Goal: Task Accomplishment & Management: Use online tool/utility

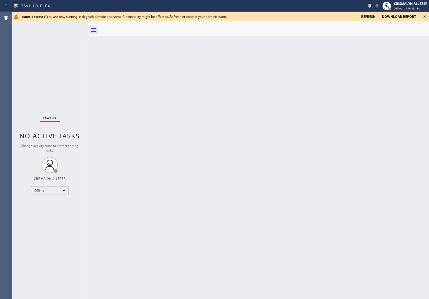
click at [187, 19] on div "Issues detected. You are now running in degraded mode and some functionality mi…" at bounding box center [220, 16] width 417 height 9
click at [372, 15] on span "refresh" at bounding box center [368, 16] width 14 height 5
click at [376, 16] on span "refresh" at bounding box center [368, 16] width 14 height 5
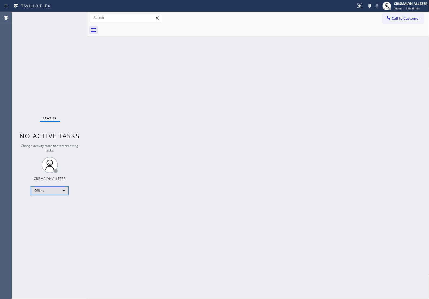
click at [62, 191] on div "Offline" at bounding box center [50, 191] width 38 height 9
click at [52, 212] on li "Unavailable" at bounding box center [49, 212] width 37 height 6
click at [414, 20] on span "Call to Customer" at bounding box center [406, 18] width 28 height 5
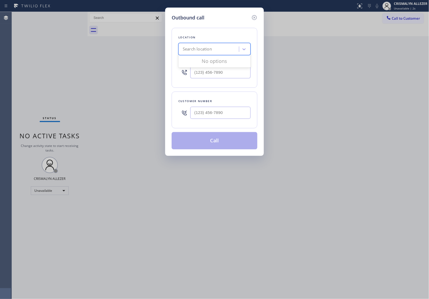
click at [232, 53] on div "Search location" at bounding box center [209, 49] width 59 height 9
paste input "Apple Appliance Repair Sammamish"
type input "Apple Appliance Repair Sammamish"
click at [215, 68] on div "Red Apple Appliance Repair Sammamish" at bounding box center [215, 63] width 72 height 15
type input "[PHONE_NUMBER]"
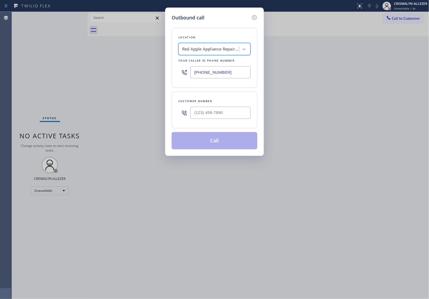
scroll to position [0, 0]
click at [213, 118] on input "(___) ___-____" at bounding box center [220, 113] width 60 height 12
paste input "206) 310-1204"
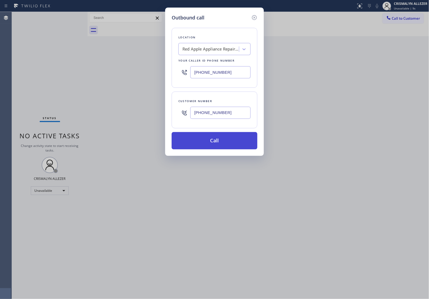
type input "[PHONE_NUMBER]"
click at [216, 150] on button "Call" at bounding box center [215, 140] width 86 height 17
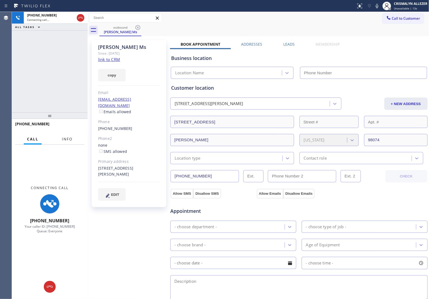
click at [64, 141] on span "Info" at bounding box center [67, 139] width 11 height 5
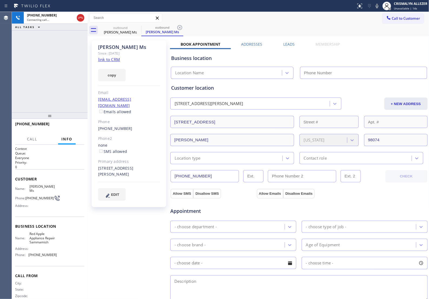
click at [111, 60] on link "link to CRM" at bounding box center [109, 59] width 22 height 5
type input "[PHONE_NUMBER]"
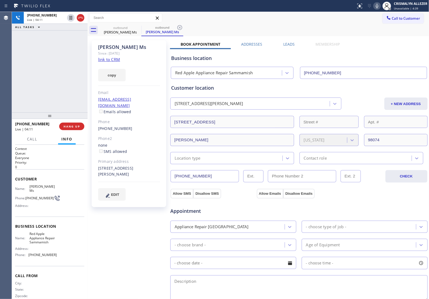
click at [378, 6] on icon at bounding box center [377, 6] width 3 height 4
click at [378, 5] on icon at bounding box center [377, 6] width 3 height 4
click at [60, 156] on h2 "Queue:" at bounding box center [49, 153] width 69 height 5
click at [67, 128] on span "COMPLETE" at bounding box center [70, 127] width 19 height 4
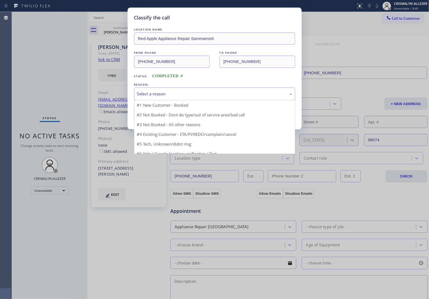
click at [202, 100] on div "Select a reason" at bounding box center [214, 94] width 161 height 13
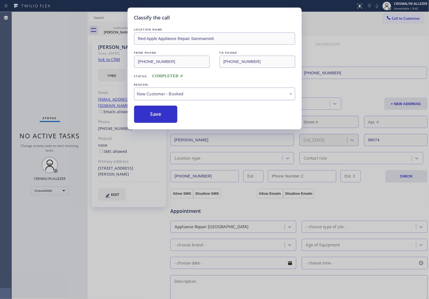
click at [183, 97] on div "New Customer - Booked" at bounding box center [214, 94] width 155 height 6
click at [165, 120] on button "Save" at bounding box center [156, 114] width 44 height 17
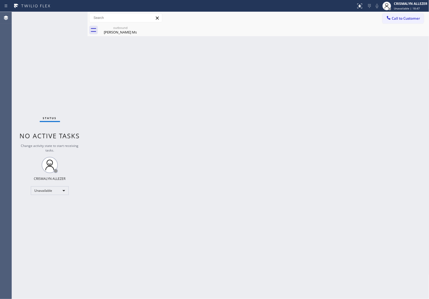
drag, startPoint x: 116, startPoint y: 32, endPoint x: 141, endPoint y: 29, distance: 26.2
click at [125, 32] on div "[PERSON_NAME] Ms" at bounding box center [120, 32] width 41 height 5
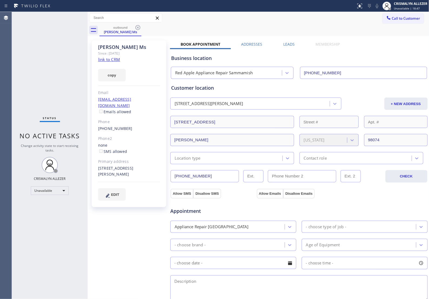
drag, startPoint x: 138, startPoint y: 28, endPoint x: 371, endPoint y: 36, distance: 232.5
click at [139, 28] on icon at bounding box center [138, 27] width 6 height 6
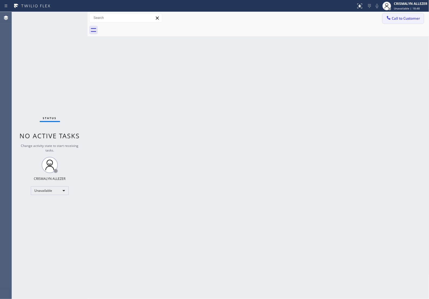
drag, startPoint x: 398, startPoint y: 18, endPoint x: 393, endPoint y: 23, distance: 7.5
click at [397, 19] on span "Call to Customer" at bounding box center [406, 18] width 28 height 5
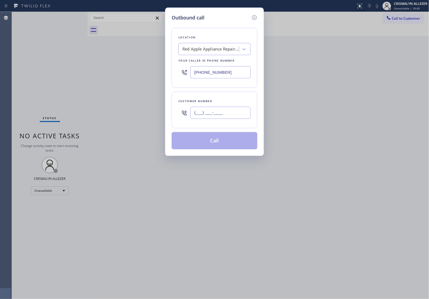
click at [240, 114] on input "(___) ___-____" at bounding box center [220, 113] width 60 height 12
paste input "text"
type input "(___) ___-____"
paste input "206) 310-1204"
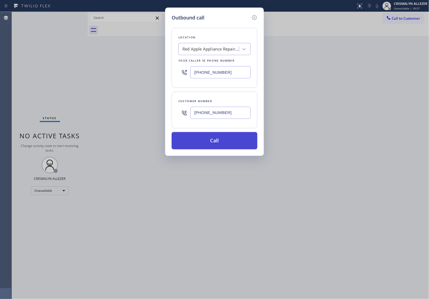
type input "[PHONE_NUMBER]"
click at [218, 149] on button "Call" at bounding box center [215, 140] width 86 height 17
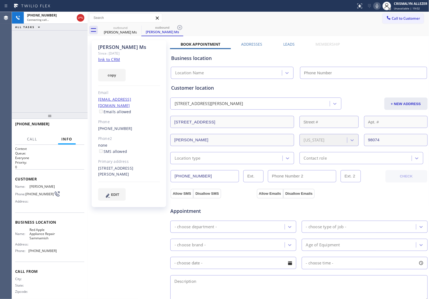
type input "[PHONE_NUMBER]"
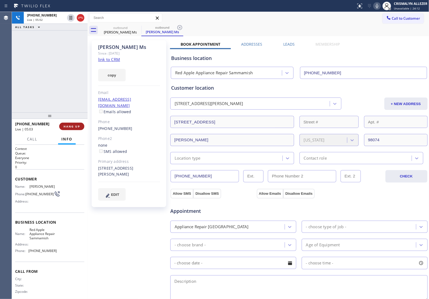
click at [68, 126] on span "HANG UP" at bounding box center [72, 127] width 17 height 4
click at [68, 126] on span "COMPLETE" at bounding box center [70, 127] width 19 height 4
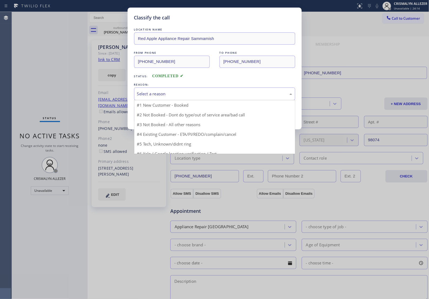
click at [209, 97] on div "Select a reason" at bounding box center [214, 94] width 155 height 6
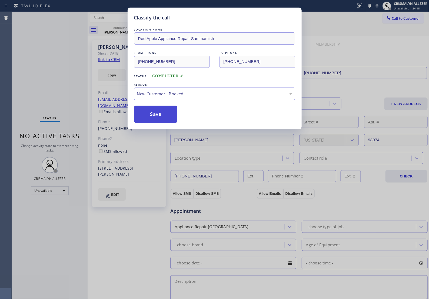
click at [162, 123] on button "Save" at bounding box center [156, 114] width 44 height 17
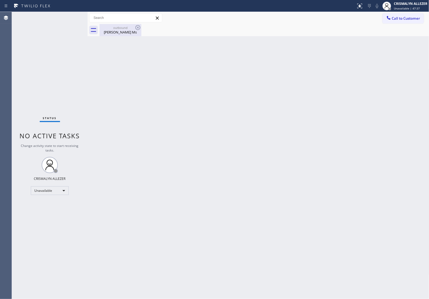
drag, startPoint x: 121, startPoint y: 31, endPoint x: 133, endPoint y: 30, distance: 12.0
click at [124, 31] on div "[PERSON_NAME] Ms" at bounding box center [120, 32] width 41 height 5
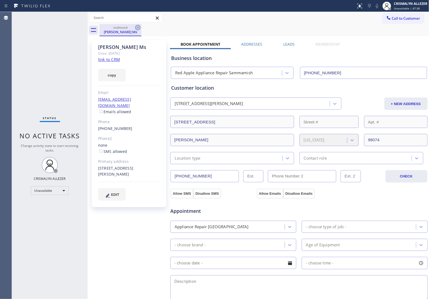
click at [139, 28] on icon at bounding box center [138, 27] width 6 height 6
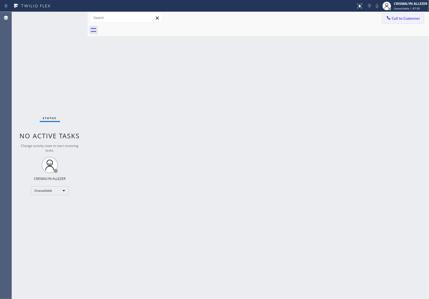
click at [392, 20] on span "Call to Customer" at bounding box center [406, 18] width 28 height 5
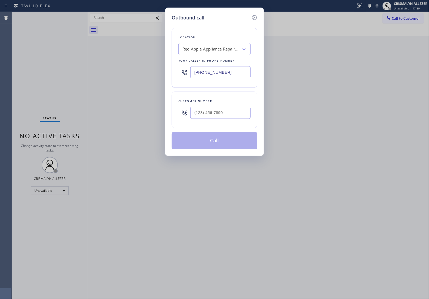
drag, startPoint x: 235, startPoint y: 76, endPoint x: 75, endPoint y: 78, distance: 159.9
click at [78, 78] on div "Outbound call Location Red Apple Appliance Repair Sammamish Your caller id phon…" at bounding box center [214, 149] width 429 height 299
paste input "312) 500-8521"
type input "[PHONE_NUMBER]"
click at [237, 119] on input "(___) ___-____" at bounding box center [220, 113] width 60 height 12
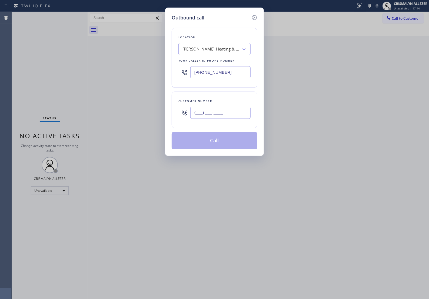
paste input "571) 586-3167"
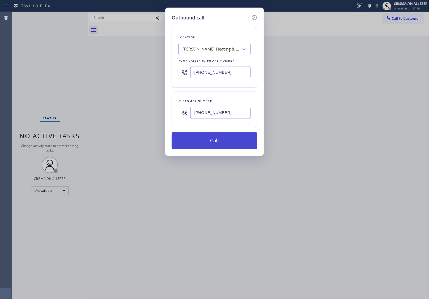
type input "[PHONE_NUMBER]"
click at [219, 149] on button "Call" at bounding box center [215, 140] width 86 height 17
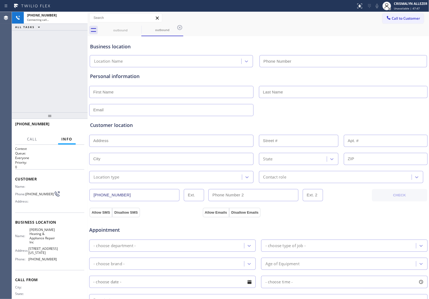
type input "[PHONE_NUMBER]"
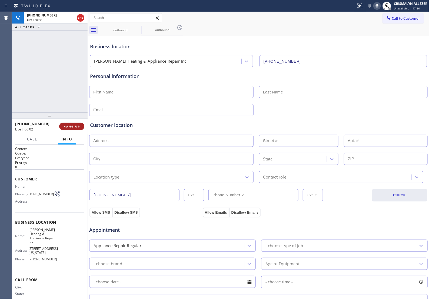
click at [65, 128] on span "HANG UP" at bounding box center [72, 127] width 17 height 4
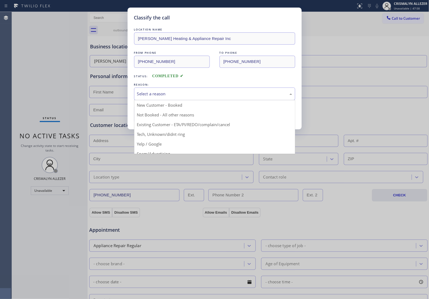
click at [211, 97] on div "Select a reason" at bounding box center [214, 94] width 155 height 6
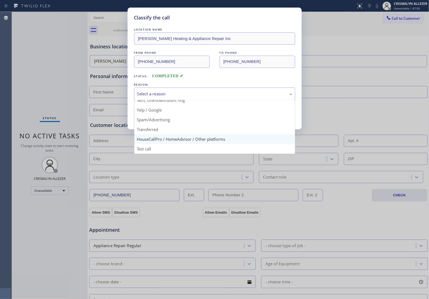
scroll to position [37, 0]
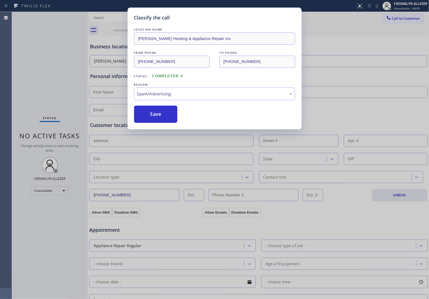
click at [161, 123] on button "Save" at bounding box center [156, 114] width 44 height 17
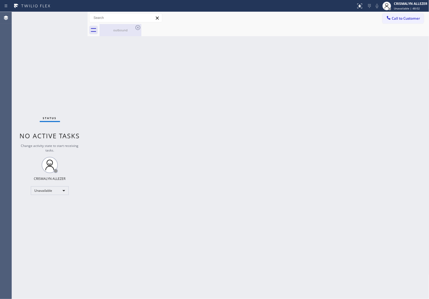
click at [116, 28] on div "outbound" at bounding box center [120, 30] width 41 height 4
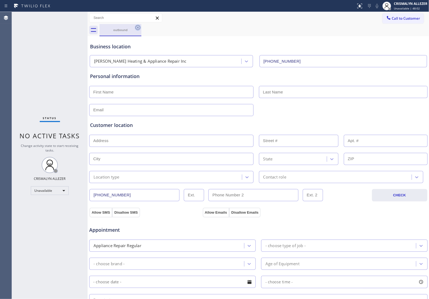
click at [137, 30] on icon at bounding box center [138, 27] width 5 height 5
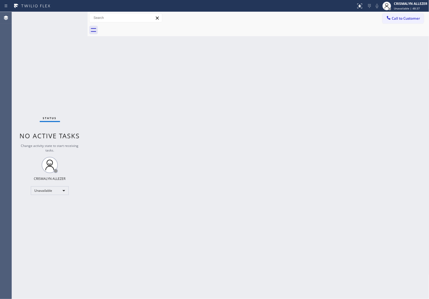
click at [258, 218] on div "Back to Dashboard Change Sender ID Customers Technicians Select a contact Outbo…" at bounding box center [259, 156] width 342 height 288
click at [143, 90] on div "Back to Dashboard Change Sender ID Customers Technicians Select a contact Outbo…" at bounding box center [259, 156] width 342 height 288
click at [392, 16] on span "Call to Customer" at bounding box center [406, 18] width 28 height 5
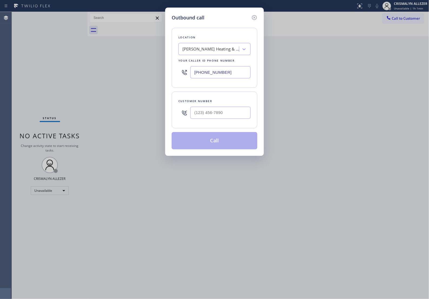
paste input "619) 389-3996"
drag, startPoint x: 244, startPoint y: 79, endPoint x: 51, endPoint y: 79, distance: 193.4
click at [51, 79] on div "Outbound call Location [PERSON_NAME] Heating & Appliance Repair Inc Your caller…" at bounding box center [214, 149] width 429 height 299
type input "[PHONE_NUMBER]"
click at [233, 118] on input "(___) ___-____" at bounding box center [220, 113] width 60 height 12
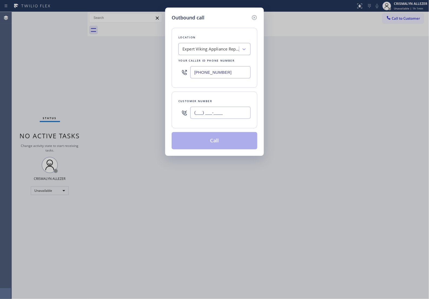
paste input "877) 839-3391"
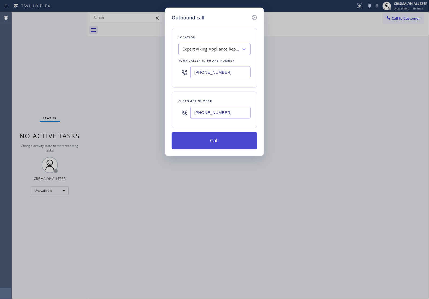
type input "[PHONE_NUMBER]"
click at [214, 148] on button "Call" at bounding box center [215, 140] width 86 height 17
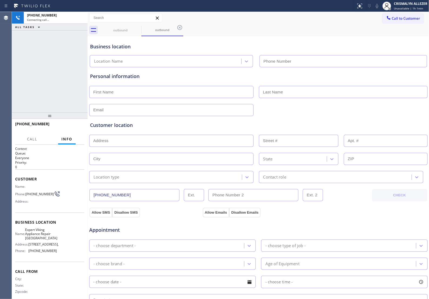
type input "[PHONE_NUMBER]"
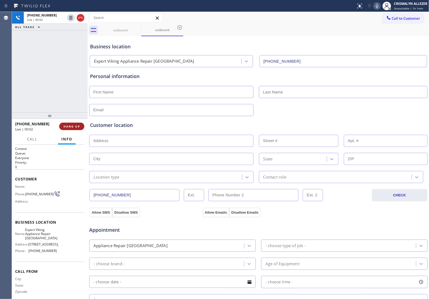
click at [69, 127] on span "HANG UP" at bounding box center [72, 127] width 17 height 4
click at [73, 126] on span "COMPLETE" at bounding box center [70, 127] width 19 height 4
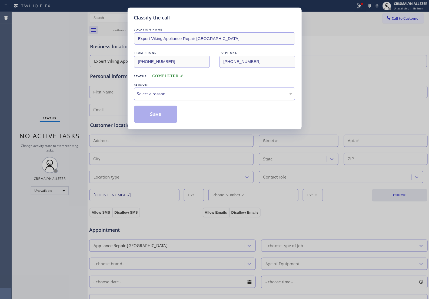
click at [209, 97] on div "Select a reason" at bounding box center [214, 94] width 155 height 6
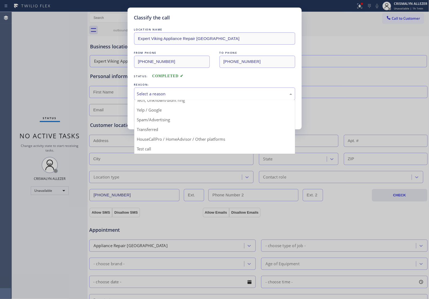
scroll to position [37, 0]
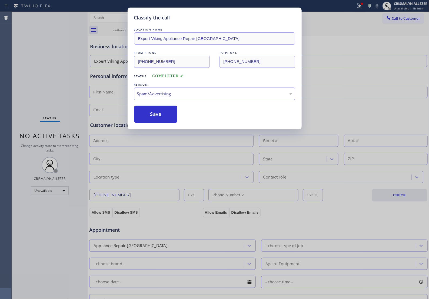
click at [162, 123] on button "Save" at bounding box center [156, 114] width 44 height 17
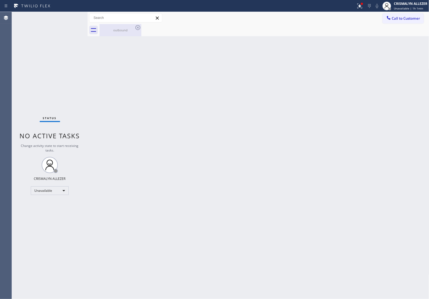
click at [132, 33] on div "outbound" at bounding box center [120, 30] width 41 height 12
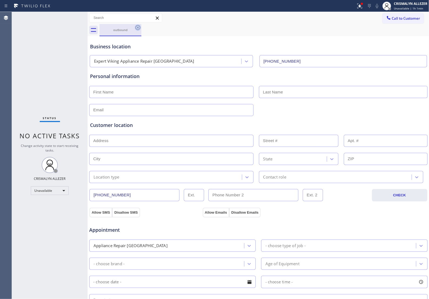
click at [137, 29] on icon at bounding box center [138, 27] width 6 height 6
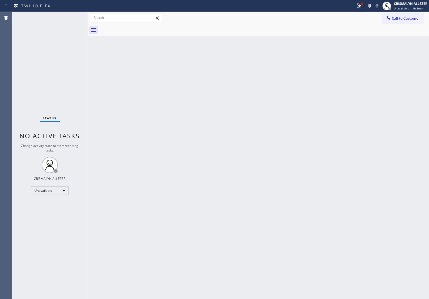
drag, startPoint x: 276, startPoint y: 124, endPoint x: 337, endPoint y: 81, distance: 74.0
click at [283, 117] on div "Back to Dashboard Change Sender ID Customers Technicians Select a contact Outbo…" at bounding box center [259, 156] width 342 height 288
drag, startPoint x: 398, startPoint y: 20, endPoint x: 394, endPoint y: 22, distance: 4.0
click at [396, 21] on span "Call to Customer" at bounding box center [406, 18] width 28 height 5
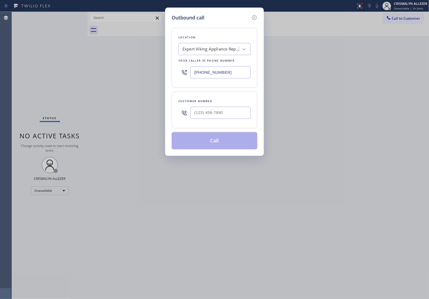
drag, startPoint x: 229, startPoint y: 77, endPoint x: 60, endPoint y: 75, distance: 169.4
click at [55, 73] on div "Outbound call Location Expert Viking Appliance Repair [GEOGRAPHIC_DATA] Your ca…" at bounding box center [214, 149] width 429 height 299
drag, startPoint x: 134, startPoint y: 77, endPoint x: 96, endPoint y: 79, distance: 38.4
click at [96, 79] on div "Outbound call Location Expert Viking Appliance Repair [GEOGRAPHIC_DATA] Your ca…" at bounding box center [214, 149] width 429 height 299
paste input "312) 500-8521"
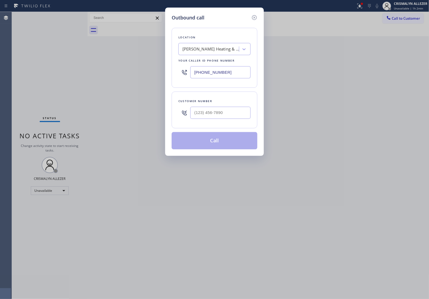
type input "[PHONE_NUMBER]"
click at [231, 117] on input "(___) ___-____" at bounding box center [220, 113] width 60 height 12
paste input "571) 586-3167"
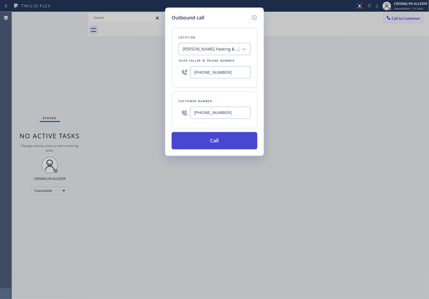
type input "[PHONE_NUMBER]"
click at [221, 150] on button "Call" at bounding box center [215, 140] width 86 height 17
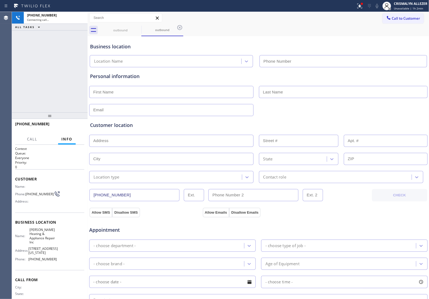
type input "[PHONE_NUMBER]"
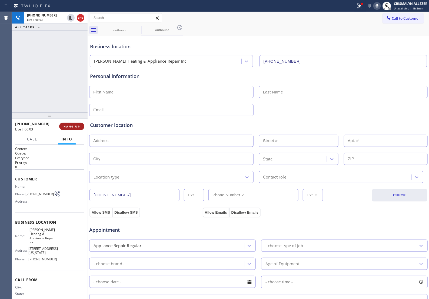
click at [68, 127] on span "HANG UP" at bounding box center [72, 127] width 17 height 4
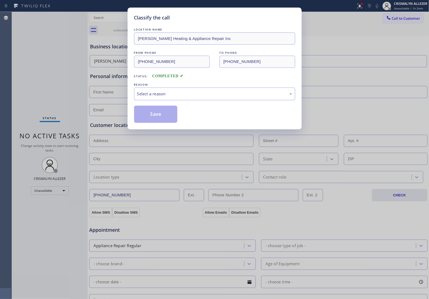
click at [223, 97] on div "Select a reason" at bounding box center [214, 94] width 155 height 6
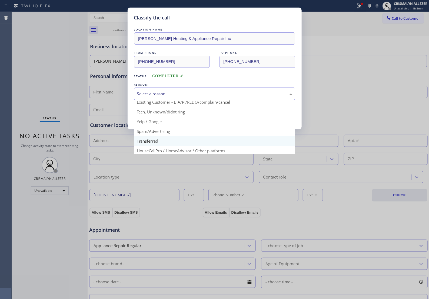
scroll to position [37, 0]
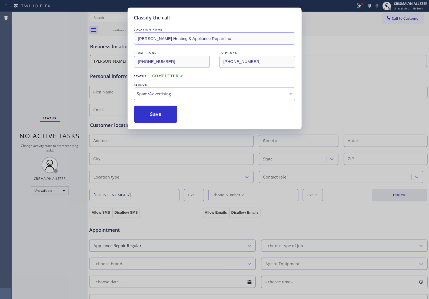
click at [164, 123] on button "Save" at bounding box center [156, 114] width 44 height 17
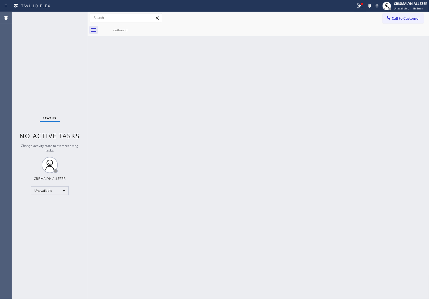
drag, startPoint x: 223, startPoint y: 129, endPoint x: 214, endPoint y: 99, distance: 30.5
click at [223, 126] on div "Back to Dashboard Change Sender ID Customers Technicians Select a contact Outbo…" at bounding box center [259, 156] width 342 height 288
drag, startPoint x: 116, startPoint y: 31, endPoint x: 134, endPoint y: 32, distance: 17.9
click at [123, 32] on div "outbound" at bounding box center [120, 30] width 41 height 4
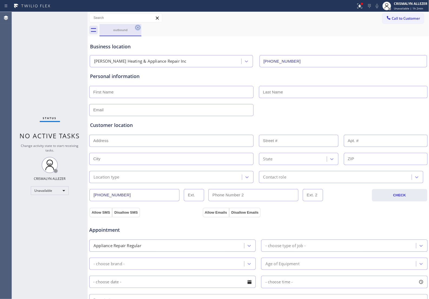
click at [137, 29] on icon at bounding box center [138, 27] width 6 height 6
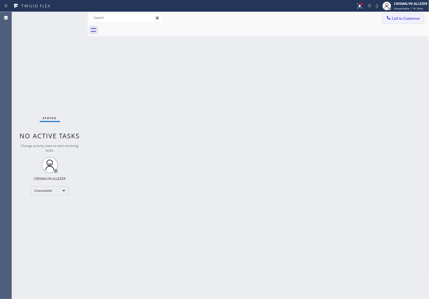
click at [402, 14] on button "Call to Customer" at bounding box center [403, 18] width 41 height 10
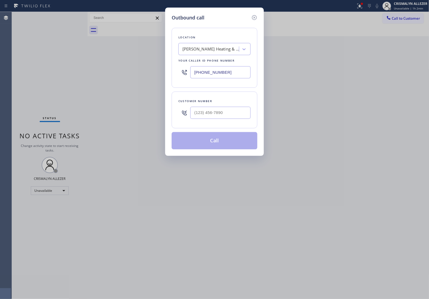
paste input "818) 806-0705"
drag, startPoint x: 241, startPoint y: 82, endPoint x: 3, endPoint y: 85, distance: 237.8
click at [3, 85] on div "Outbound call Location [PERSON_NAME] Heating & Appliance Repair Inc Your caller…" at bounding box center [214, 149] width 429 height 299
type input "[PHONE_NUMBER]"
click at [221, 116] on input "(___) ___-____" at bounding box center [220, 113] width 60 height 12
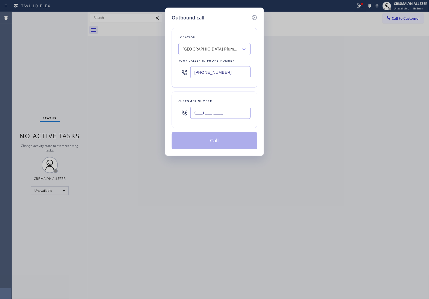
paste input "818) 665-3356"
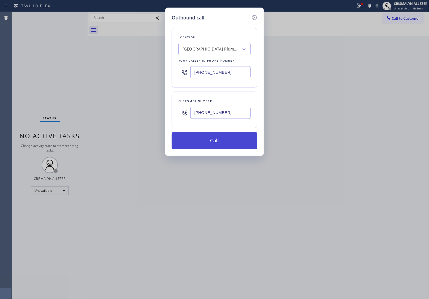
type input "[PHONE_NUMBER]"
click at [218, 150] on button "Call" at bounding box center [215, 140] width 86 height 17
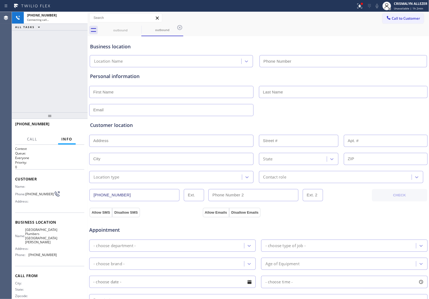
type input "[PHONE_NUMBER]"
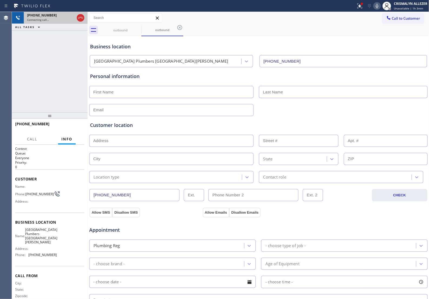
drag, startPoint x: 81, startPoint y: 19, endPoint x: 80, endPoint y: 22, distance: 2.8
click at [81, 19] on icon at bounding box center [80, 18] width 6 height 6
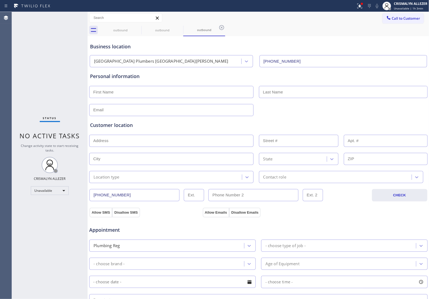
type input "[PHONE_NUMBER]"
drag, startPoint x: 221, startPoint y: 28, endPoint x: 183, endPoint y: 34, distance: 38.4
click at [221, 28] on icon at bounding box center [221, 27] width 5 height 5
click at [179, 27] on icon at bounding box center [179, 27] width 5 height 5
click at [137, 29] on icon at bounding box center [138, 27] width 6 height 6
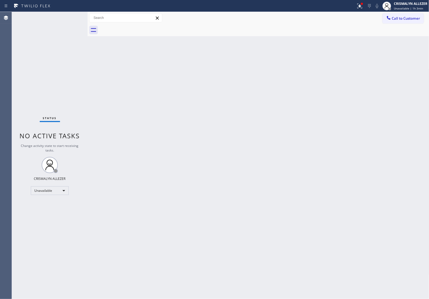
click at [336, 122] on div "Back to Dashboard Change Sender ID Customers Technicians Select a contact Outbo…" at bounding box center [259, 156] width 342 height 288
click at [400, 22] on button "Call to Customer" at bounding box center [403, 18] width 41 height 10
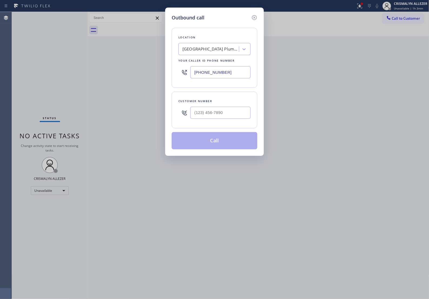
drag, startPoint x: 242, startPoint y: 76, endPoint x: 104, endPoint y: 87, distance: 137.6
click at [58, 73] on div "Outbound call Location [GEOGRAPHIC_DATA] Plumbers [GEOGRAPHIC_DATA][PERSON_NAME…" at bounding box center [214, 149] width 429 height 299
paste input "720) 776-5657"
type input "[PHONE_NUMBER]"
click at [225, 116] on input "(___) ___-____" at bounding box center [220, 113] width 60 height 12
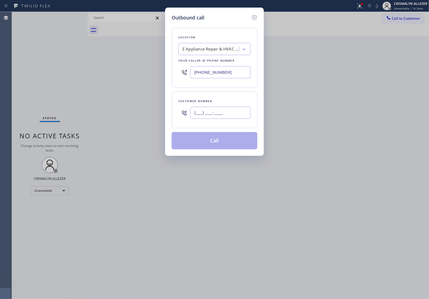
paste input "720) 383-9715"
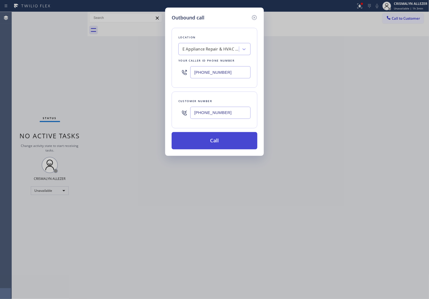
type input "[PHONE_NUMBER]"
click at [222, 146] on button "Call" at bounding box center [215, 140] width 86 height 17
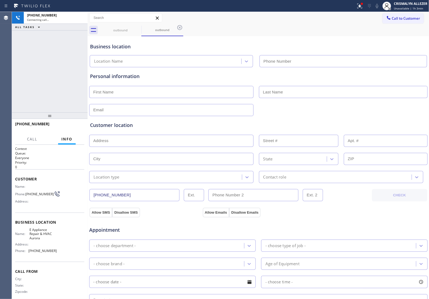
type input "[PHONE_NUMBER]"
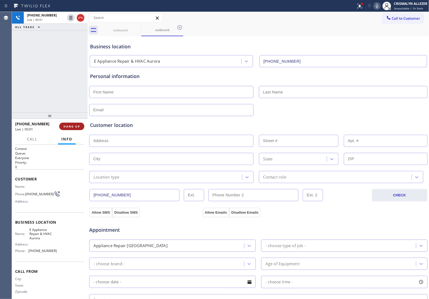
click at [64, 126] on span "HANG UP" at bounding box center [72, 127] width 17 height 4
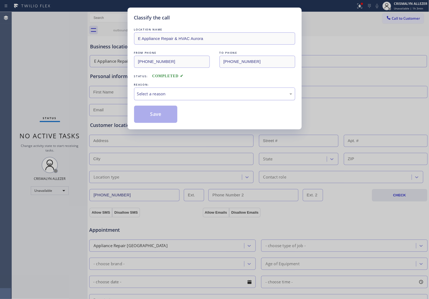
click at [230, 95] on div "Select a reason" at bounding box center [214, 94] width 161 height 13
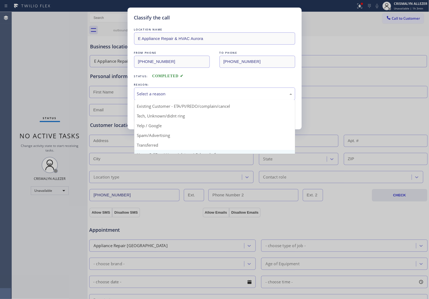
scroll to position [37, 0]
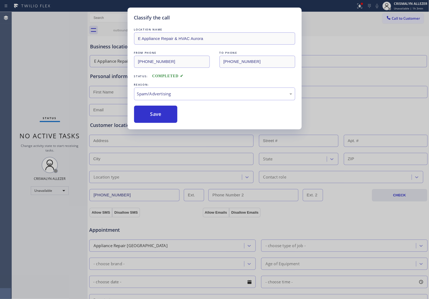
click at [159, 123] on button "Save" at bounding box center [156, 114] width 44 height 17
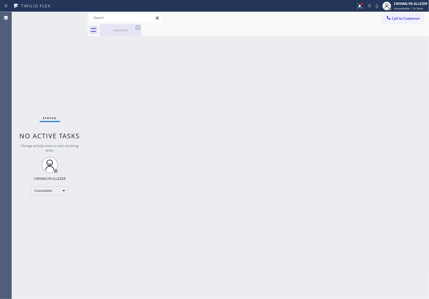
click at [120, 34] on div "outbound" at bounding box center [120, 30] width 41 height 12
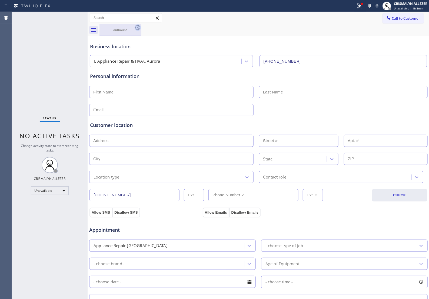
click at [137, 30] on icon at bounding box center [138, 27] width 6 height 6
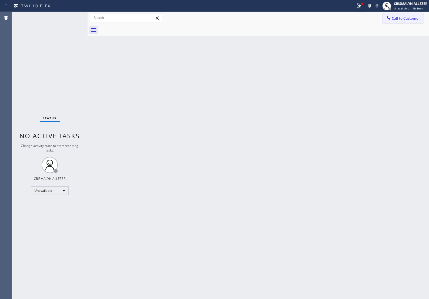
click at [402, 20] on span "Call to Customer" at bounding box center [406, 18] width 28 height 5
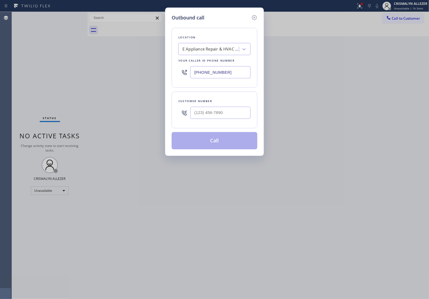
drag, startPoint x: 229, startPoint y: 75, endPoint x: 90, endPoint y: 73, distance: 139.3
click at [99, 73] on div "Outbound call Location E Appliance Repair & HVAC [GEOGRAPHIC_DATA] Your caller …" at bounding box center [214, 149] width 429 height 299
paste input "818) 806-0705"
type input "[PHONE_NUMBER]"
click at [222, 118] on input "(___) ___-____" at bounding box center [220, 113] width 60 height 12
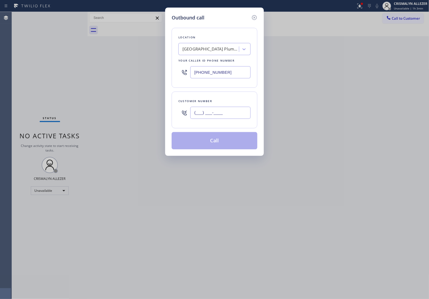
paste input "818) 665-3356"
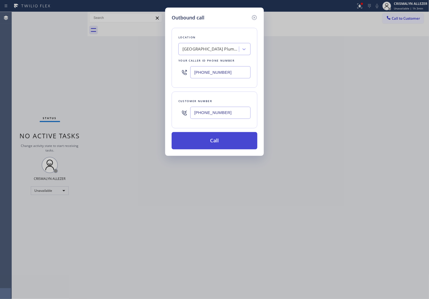
type input "[PHONE_NUMBER]"
click at [214, 150] on button "Call" at bounding box center [215, 140] width 86 height 17
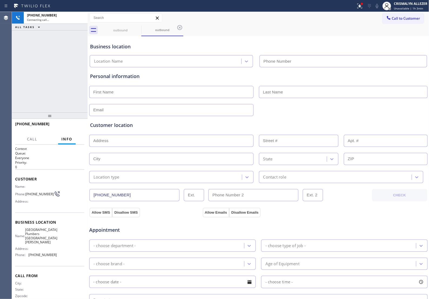
type input "[PHONE_NUMBER]"
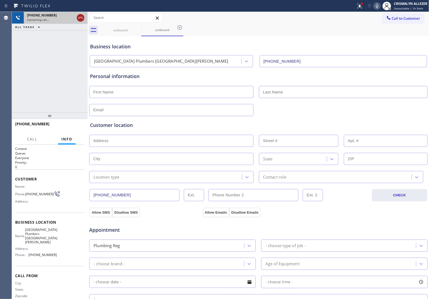
click at [77, 19] on icon at bounding box center [80, 18] width 6 height 6
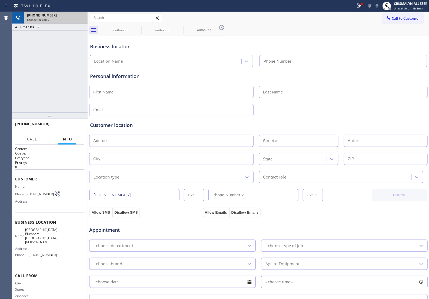
type input "[PHONE_NUMBER]"
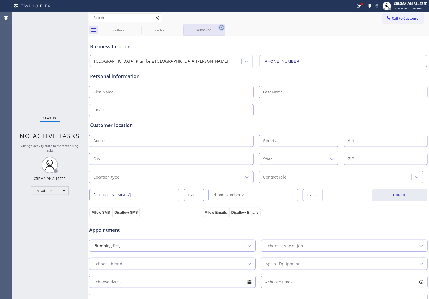
click at [222, 27] on icon at bounding box center [221, 27] width 5 height 5
click at [180, 29] on icon at bounding box center [180, 27] width 6 height 6
click at [135, 27] on icon at bounding box center [138, 27] width 6 height 6
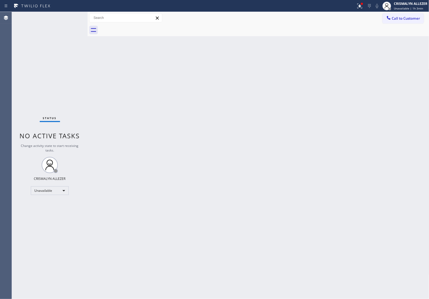
drag, startPoint x: 296, startPoint y: 135, endPoint x: 303, endPoint y: 126, distance: 10.9
click at [297, 133] on div "Back to Dashboard Change Sender ID Customers Technicians Select a contact Outbo…" at bounding box center [259, 156] width 342 height 288
click at [395, 21] on span "Call to Customer" at bounding box center [406, 18] width 28 height 5
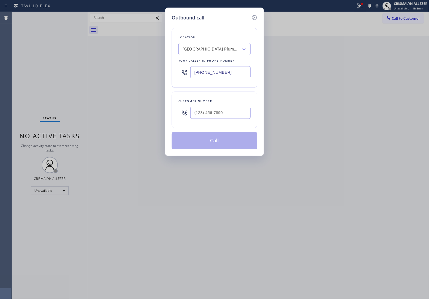
drag, startPoint x: 245, startPoint y: 77, endPoint x: 57, endPoint y: 71, distance: 188.4
click at [59, 72] on div "Outbound call Location [GEOGRAPHIC_DATA] Plumbers [GEOGRAPHIC_DATA][PERSON_NAME…" at bounding box center [214, 149] width 429 height 299
paste input "754) 253-343"
type input "[PHONE_NUMBER]"
click at [228, 118] on input "(___) ___-____" at bounding box center [220, 113] width 60 height 12
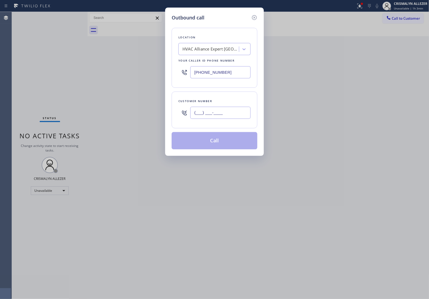
paste input "818) 665-3356"
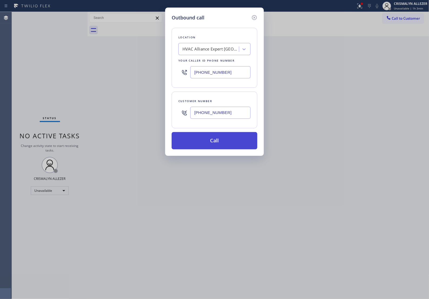
type input "[PHONE_NUMBER]"
click at [217, 150] on button "Call" at bounding box center [215, 140] width 86 height 17
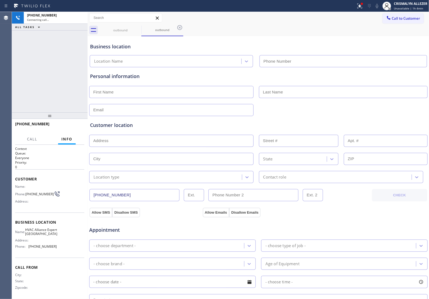
type input "[PHONE_NUMBER]"
drag, startPoint x: 80, startPoint y: 19, endPoint x: 87, endPoint y: 49, distance: 30.6
click at [80, 19] on icon at bounding box center [80, 18] width 6 height 6
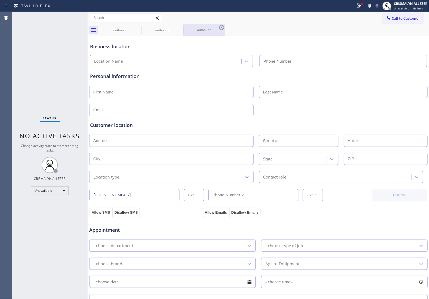
type input "[PHONE_NUMBER]"
click at [222, 27] on icon at bounding box center [221, 27] width 5 height 5
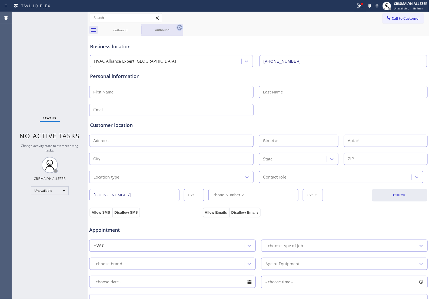
click at [180, 27] on icon at bounding box center [180, 27] width 6 height 6
click at [137, 27] on icon at bounding box center [138, 27] width 6 height 6
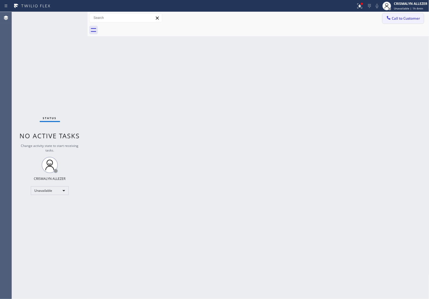
click at [397, 20] on span "Call to Customer" at bounding box center [406, 18] width 28 height 5
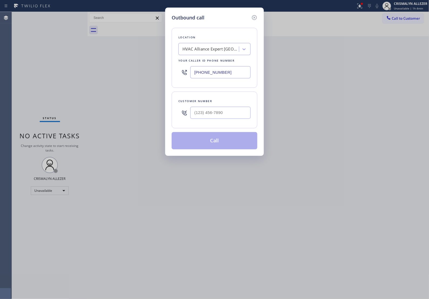
drag, startPoint x: 231, startPoint y: 79, endPoint x: 62, endPoint y: 73, distance: 168.4
click at [74, 74] on div "Outbound call Location HVAC Alliance Expert [GEOGRAPHIC_DATA] Your caller id ph…" at bounding box center [214, 149] width 429 height 299
paste input "text"
type input "[PHONE_NUMBER]"
click at [228, 118] on input "(___) ___-____" at bounding box center [220, 113] width 60 height 12
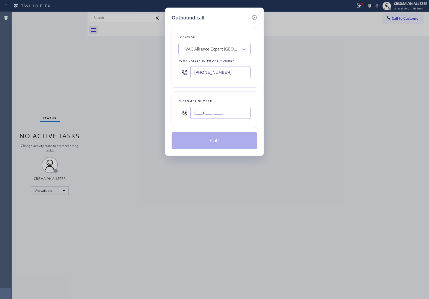
paste input "754) 324-3923"
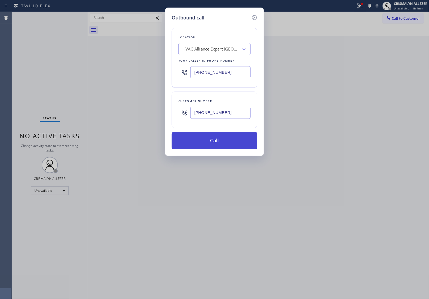
type input "[PHONE_NUMBER]"
click at [214, 146] on button "Call" at bounding box center [215, 140] width 86 height 17
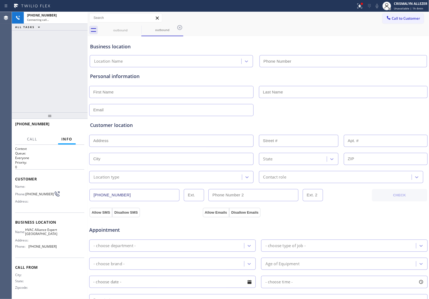
type input "[PHONE_NUMBER]"
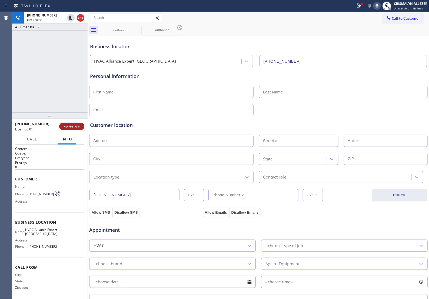
click at [64, 127] on span "HANG UP" at bounding box center [72, 127] width 17 height 4
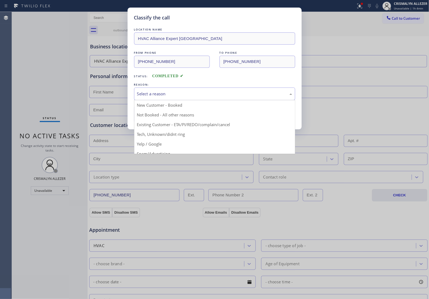
click at [189, 97] on div "Select a reason" at bounding box center [214, 94] width 155 height 6
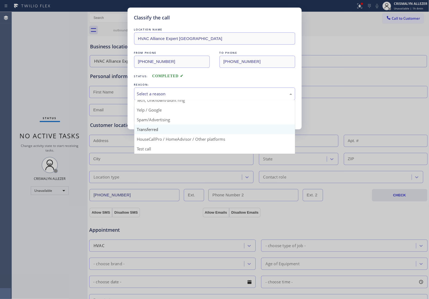
scroll to position [37, 0]
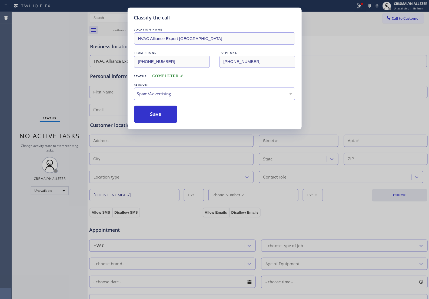
click at [160, 123] on button "Save" at bounding box center [156, 114] width 44 height 17
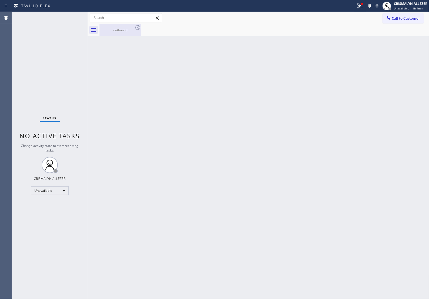
drag, startPoint x: 123, startPoint y: 32, endPoint x: 138, endPoint y: 32, distance: 15.4
click at [124, 32] on div "outbound" at bounding box center [120, 30] width 41 height 4
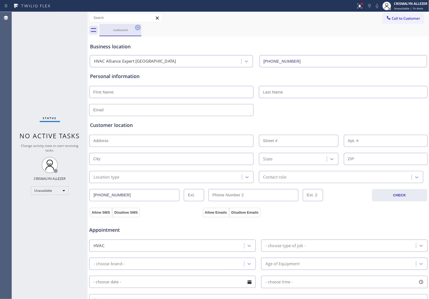
click at [138, 27] on icon at bounding box center [138, 27] width 5 height 5
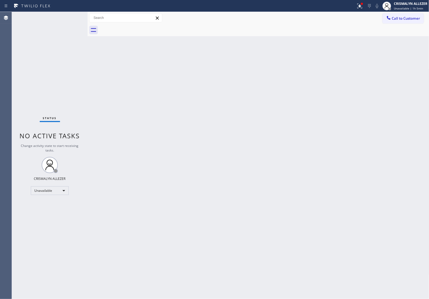
drag, startPoint x: 215, startPoint y: 133, endPoint x: 224, endPoint y: 127, distance: 10.7
click at [220, 130] on div "Back to Dashboard Change Sender ID Customers Technicians Select a contact Outbo…" at bounding box center [259, 156] width 342 height 288
click at [383, 22] on button "Call to Customer" at bounding box center [403, 18] width 41 height 10
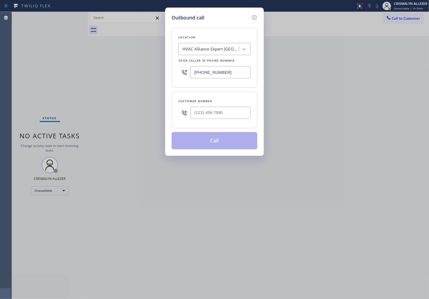
drag, startPoint x: 77, startPoint y: 82, endPoint x: 11, endPoint y: 84, distance: 66.0
click at [17, 84] on div "Outbound call Location HVAC Alliance Expert [GEOGRAPHIC_DATA] Your caller id ph…" at bounding box center [214, 149] width 429 height 299
paste input "305) 515-5871"
type input "[PHONE_NUMBER]"
click at [236, 119] on input "(___) ___-____" at bounding box center [220, 113] width 60 height 12
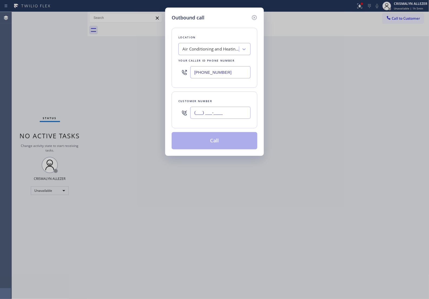
paste input "305) 588-9806"
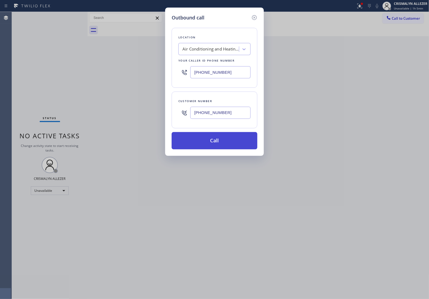
type input "[PHONE_NUMBER]"
click at [215, 150] on button "Call" at bounding box center [215, 140] width 86 height 17
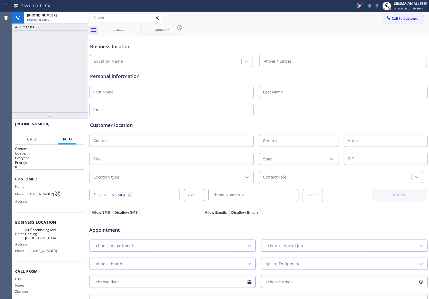
type input "[PHONE_NUMBER]"
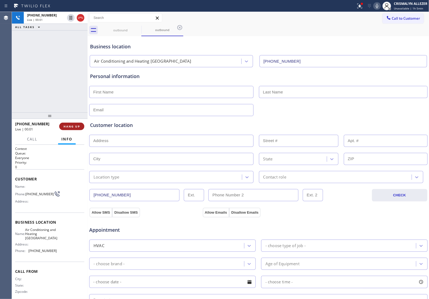
click at [67, 128] on span "HANG UP" at bounding box center [72, 127] width 17 height 4
click at [72, 129] on button "COMPLETE" at bounding box center [70, 127] width 27 height 8
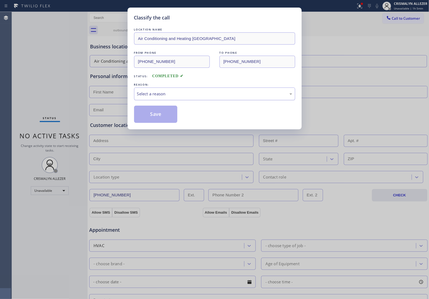
click at [217, 97] on div "Select a reason" at bounding box center [214, 94] width 155 height 6
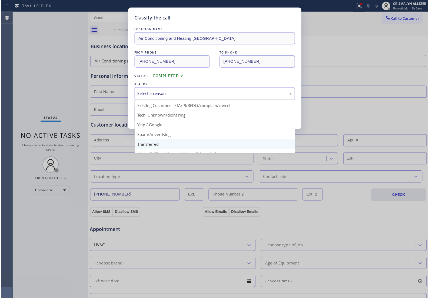
scroll to position [37, 0]
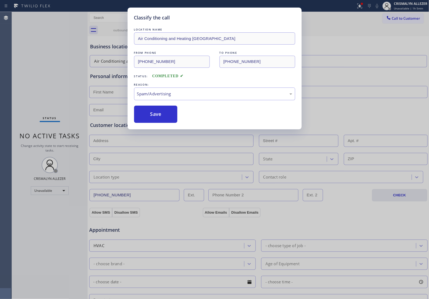
click at [163, 120] on button "Save" at bounding box center [156, 114] width 44 height 17
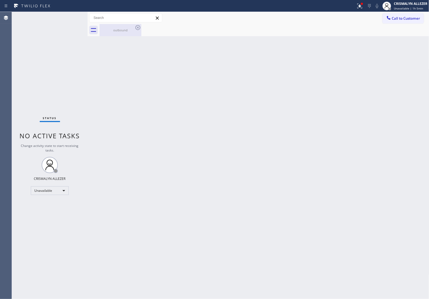
click at [120, 33] on div "outbound" at bounding box center [120, 30] width 41 height 12
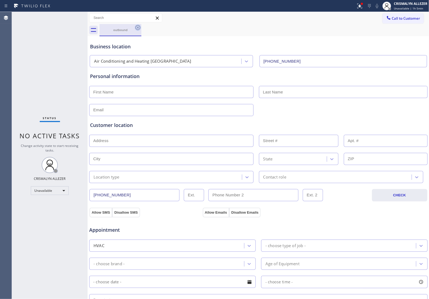
click at [137, 27] on icon at bounding box center [138, 27] width 5 height 5
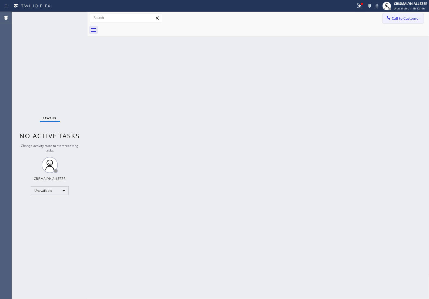
click at [404, 18] on span "Call to Customer" at bounding box center [406, 18] width 28 height 5
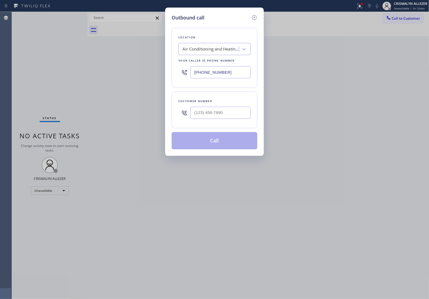
click at [228, 122] on div at bounding box center [220, 113] width 60 height 18
click at [232, 118] on input "(___) ___-____" at bounding box center [220, 113] width 60 height 12
paste input "424) 603-9219"
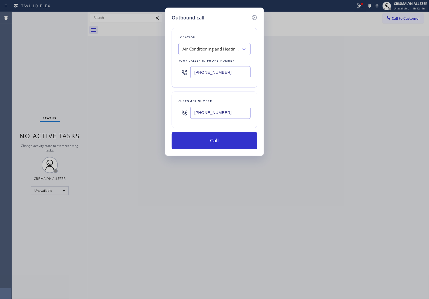
type input "[PHONE_NUMBER]"
click at [221, 52] on div "Air Conditioning and Heating [GEOGRAPHIC_DATA]" at bounding box center [211, 49] width 57 height 6
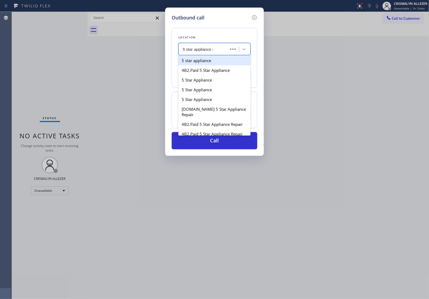
type input "5 star appliance re"
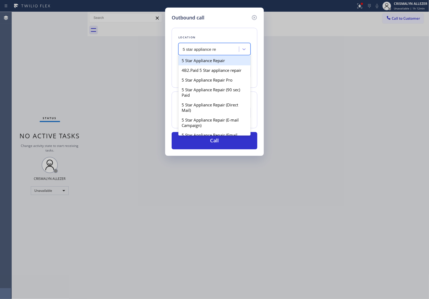
click at [220, 64] on div "5 Star Appliance Repair" at bounding box center [215, 61] width 72 height 10
type input "[PHONE_NUMBER]"
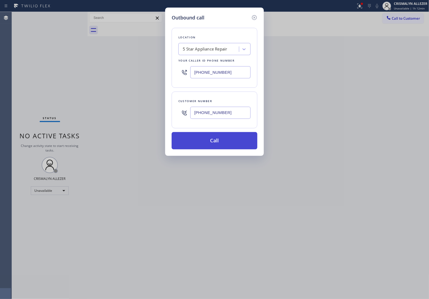
click at [217, 146] on button "Call" at bounding box center [215, 140] width 86 height 17
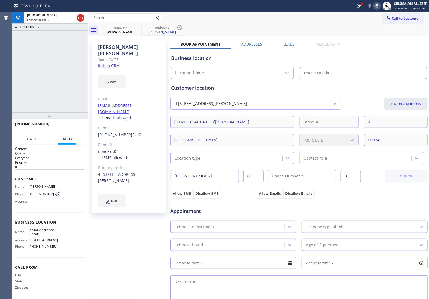
click at [108, 63] on link "link to CRM" at bounding box center [109, 65] width 22 height 5
type input "[PHONE_NUMBER]"
click at [64, 128] on span "HANG UP" at bounding box center [72, 126] width 17 height 4
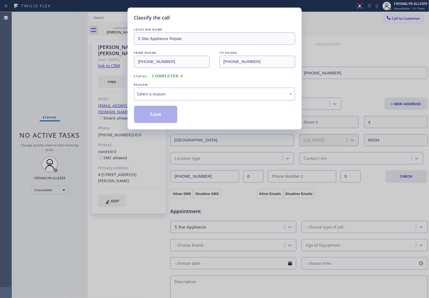
click at [213, 97] on div "Select a reason" at bounding box center [214, 94] width 155 height 6
click at [156, 122] on button "Save" at bounding box center [156, 114] width 44 height 17
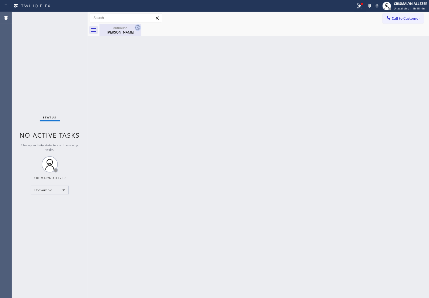
drag, startPoint x: 118, startPoint y: 32, endPoint x: 135, endPoint y: 29, distance: 16.5
click at [121, 31] on div "[PERSON_NAME]" at bounding box center [120, 32] width 41 height 5
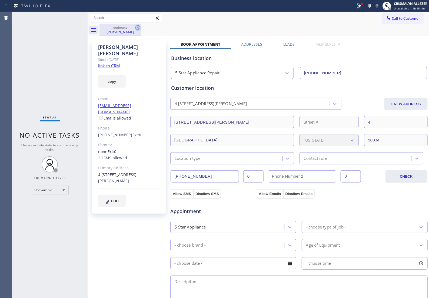
click at [136, 28] on icon at bounding box center [138, 27] width 6 height 6
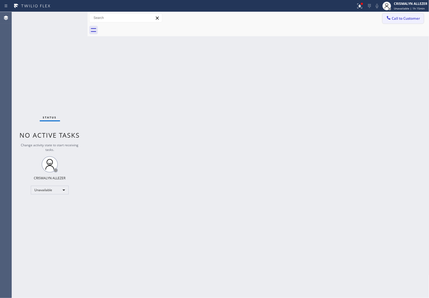
click at [398, 19] on span "Call to Customer" at bounding box center [406, 18] width 28 height 5
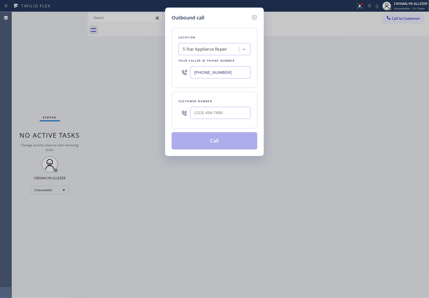
drag, startPoint x: 218, startPoint y: 76, endPoint x: 106, endPoint y: 67, distance: 112.4
click at [150, 74] on div "Outbound call Location 5 Star Appliance Repair Your caller id phone number [PHO…" at bounding box center [214, 149] width 429 height 298
paste input "213) 444-7988"
drag, startPoint x: 235, startPoint y: 77, endPoint x: 117, endPoint y: 75, distance: 118.8
click at [117, 75] on div "Outbound call Location 4B1.Paid 5 Star Best Plumbing LA GLSA Your caller id pho…" at bounding box center [214, 149] width 429 height 298
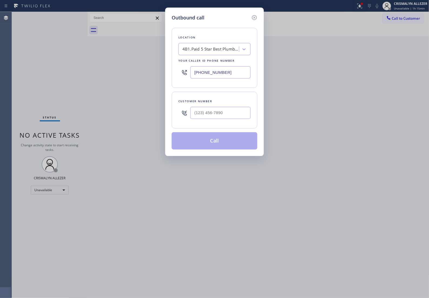
paste input "text"
type input "[PHONE_NUMBER]"
click at [229, 118] on input "(___) ___-____" at bounding box center [220, 113] width 60 height 12
paste input "213) 444-7988"
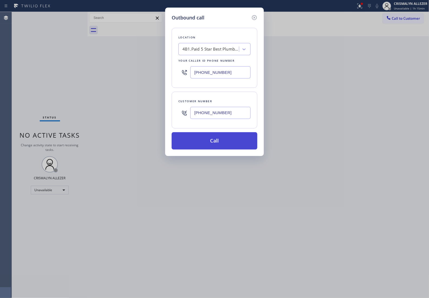
type input "[PHONE_NUMBER]"
click at [214, 150] on button "Call" at bounding box center [215, 140] width 86 height 17
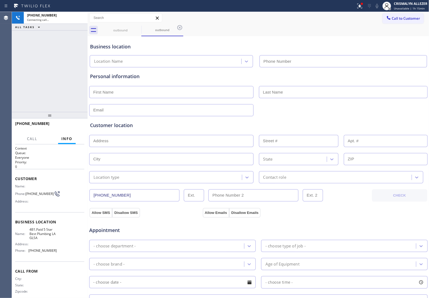
type input "[PHONE_NUMBER]"
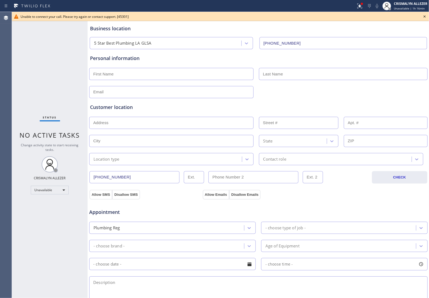
scroll to position [34, 0]
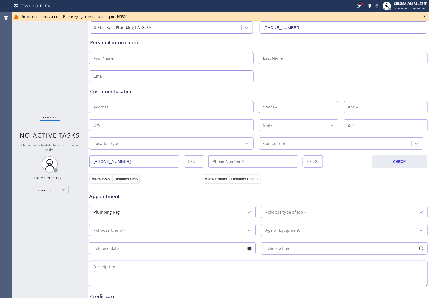
click at [426, 17] on icon at bounding box center [425, 16] width 6 height 6
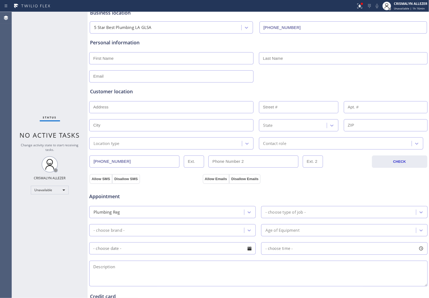
scroll to position [0, 0]
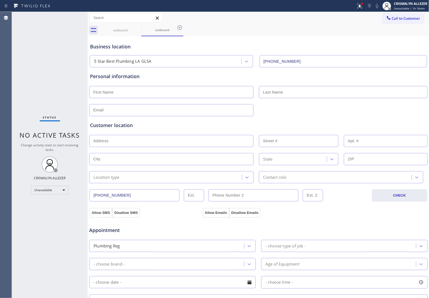
drag, startPoint x: 182, startPoint y: 29, endPoint x: 176, endPoint y: 29, distance: 5.4
click at [181, 28] on icon at bounding box center [180, 27] width 6 height 6
click at [139, 28] on icon at bounding box center [138, 27] width 5 height 5
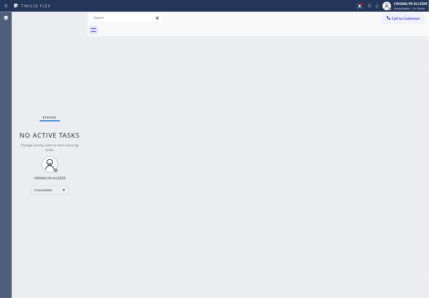
drag, startPoint x: 301, startPoint y: 159, endPoint x: 349, endPoint y: 114, distance: 65.5
click at [302, 157] on div "Back to Dashboard Change Sender ID Customers Technicians Select a contact Outbo…" at bounding box center [259, 155] width 342 height 286
click at [417, 21] on span "Call to Customer" at bounding box center [406, 18] width 28 height 5
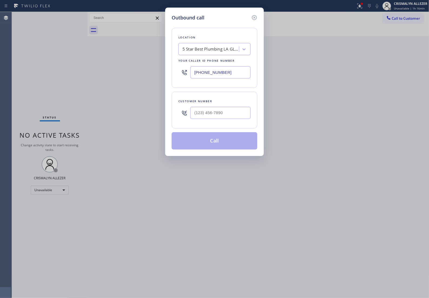
drag, startPoint x: 253, startPoint y: 78, endPoint x: 67, endPoint y: 68, distance: 186.4
click at [67, 68] on div "Outbound call Location 5 Star Best Plumbing LA GLSA Your caller id phone number…" at bounding box center [214, 149] width 429 height 298
click at [237, 78] on input "(___) ___-____" at bounding box center [220, 72] width 60 height 12
paste input "267) 727-3121"
type input "[PHONE_NUMBER]"
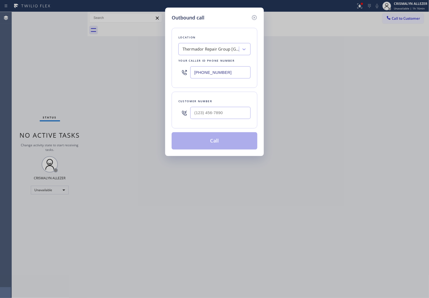
click at [226, 117] on input "text" at bounding box center [220, 113] width 60 height 12
paste input "267) 994-3540"
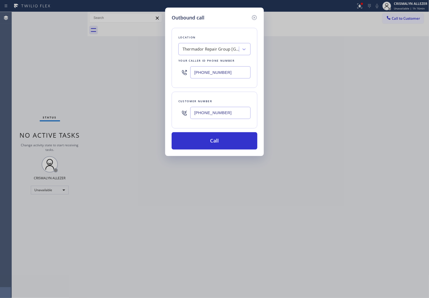
type input "[PHONE_NUMBER]"
click at [212, 147] on button "Call" at bounding box center [215, 140] width 86 height 17
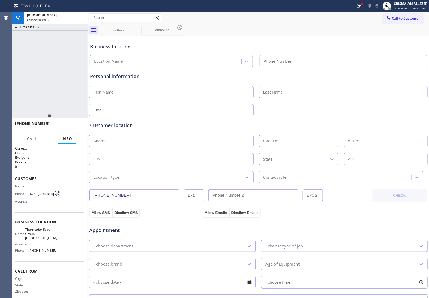
type input "[PHONE_NUMBER]"
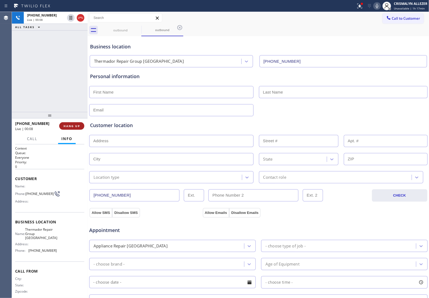
click at [68, 129] on button "HANG UP" at bounding box center [71, 126] width 25 height 8
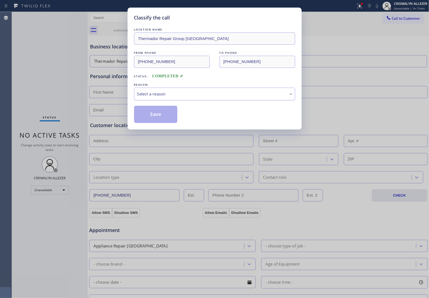
click at [216, 97] on div "Select a reason" at bounding box center [214, 94] width 155 height 6
click at [159, 122] on button "Save" at bounding box center [156, 114] width 44 height 17
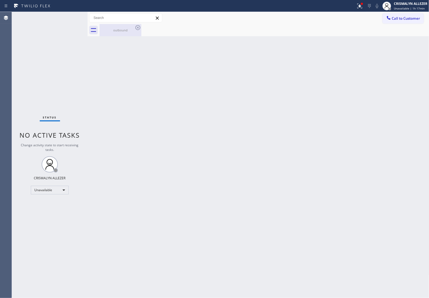
click at [128, 27] on div "outbound" at bounding box center [120, 30] width 41 height 12
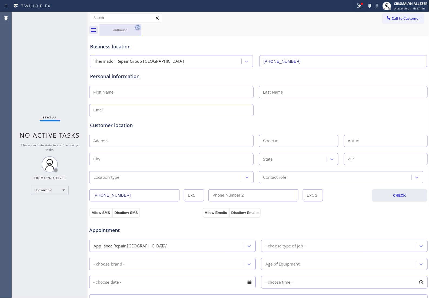
click at [137, 29] on icon at bounding box center [138, 27] width 6 height 6
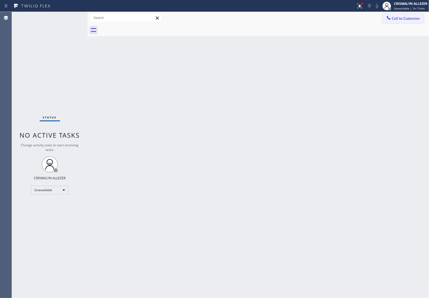
click at [397, 20] on span "Call to Customer" at bounding box center [406, 18] width 28 height 5
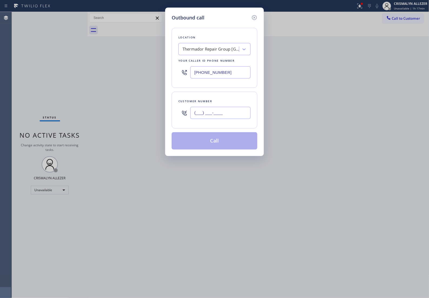
click at [233, 119] on input "(___) ___-____" at bounding box center [220, 113] width 60 height 12
paste input "267) 994-3540"
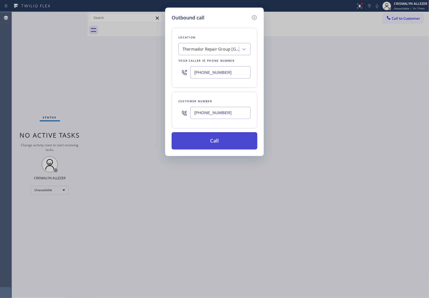
type input "[PHONE_NUMBER]"
click at [214, 150] on button "Call" at bounding box center [215, 140] width 86 height 17
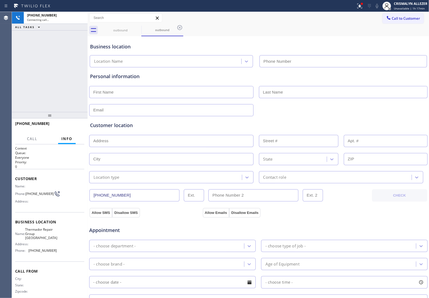
type input "[PHONE_NUMBER]"
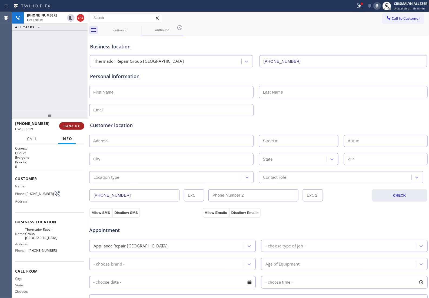
click at [75, 125] on span "HANG UP" at bounding box center [72, 126] width 17 height 4
click at [75, 125] on span "COMPLETE" at bounding box center [70, 126] width 19 height 4
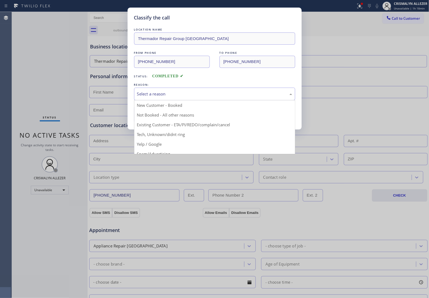
click at [207, 97] on div "Select a reason" at bounding box center [214, 94] width 155 height 6
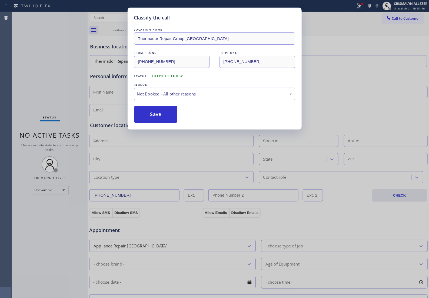
click at [151, 123] on button "Save" at bounding box center [156, 114] width 44 height 17
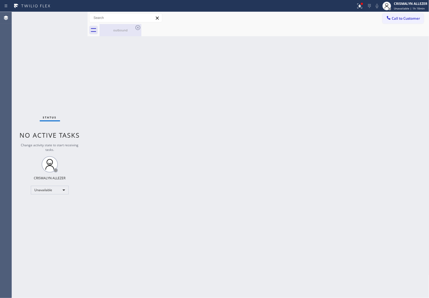
click at [127, 30] on div "outbound" at bounding box center [120, 30] width 41 height 4
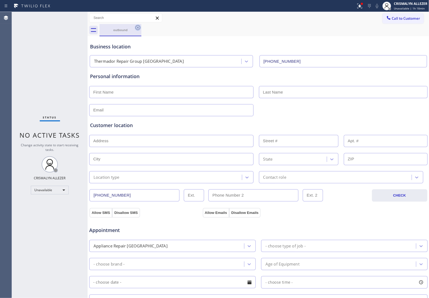
click at [136, 29] on icon at bounding box center [138, 27] width 5 height 5
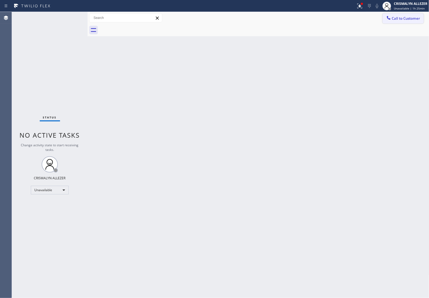
click at [400, 22] on button "Call to Customer" at bounding box center [403, 18] width 41 height 10
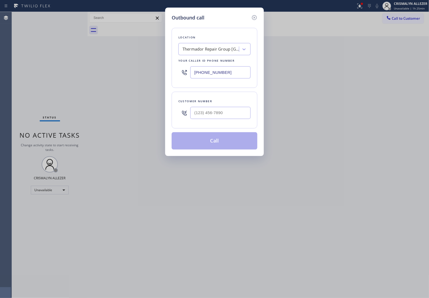
drag, startPoint x: 237, startPoint y: 77, endPoint x: 82, endPoint y: 77, distance: 154.7
click at [88, 78] on div "Outbound call Location Thermador Repair Group [GEOGRAPHIC_DATA] Your caller id …" at bounding box center [214, 149] width 429 height 298
paste input "13) 444-7988"
type input "[PHONE_NUMBER]"
click at [232, 119] on input "(___) ___-____" at bounding box center [220, 113] width 60 height 12
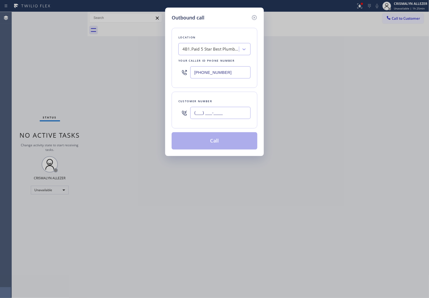
paste input "407) 421-4182"
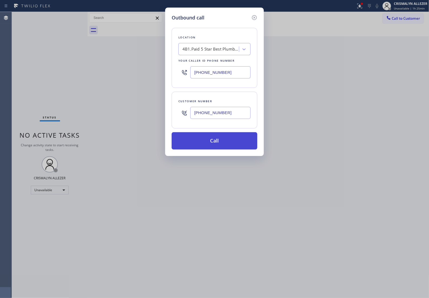
type input "[PHONE_NUMBER]"
click at [214, 150] on button "Call" at bounding box center [215, 140] width 86 height 17
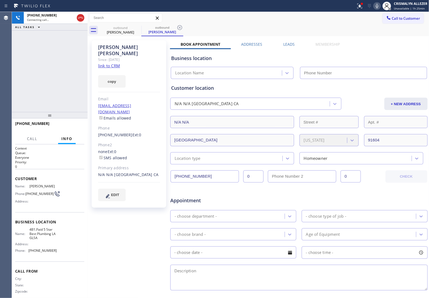
type input "[PHONE_NUMBER]"
click at [71, 127] on span "HANG UP" at bounding box center [72, 126] width 17 height 4
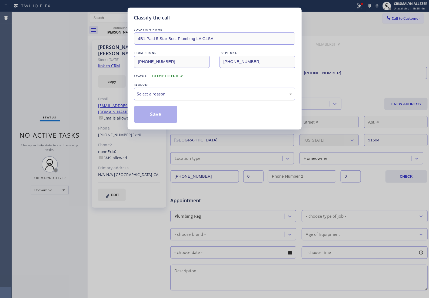
click at [210, 97] on div "Select a reason" at bounding box center [214, 94] width 155 height 6
click at [163, 123] on button "Save" at bounding box center [156, 114] width 44 height 17
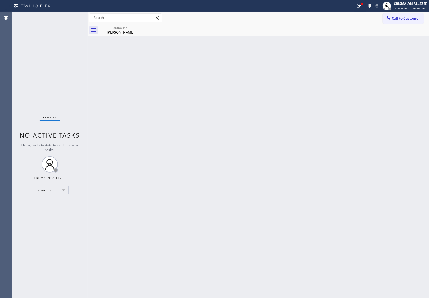
click at [125, 37] on div "Back to Dashboard Change Sender ID Customers Technicians Select a contact Outbo…" at bounding box center [259, 155] width 342 height 286
click at [111, 27] on div "outbound" at bounding box center [120, 28] width 41 height 4
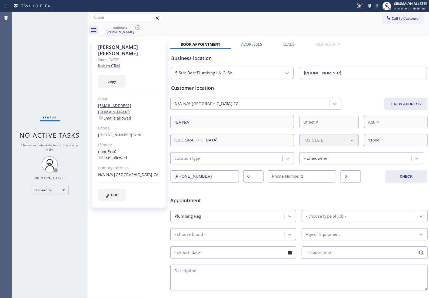
click at [289, 44] on label "Leads" at bounding box center [289, 44] width 11 height 5
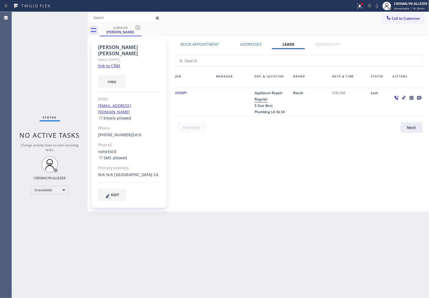
click at [420, 99] on icon at bounding box center [419, 97] width 6 height 7
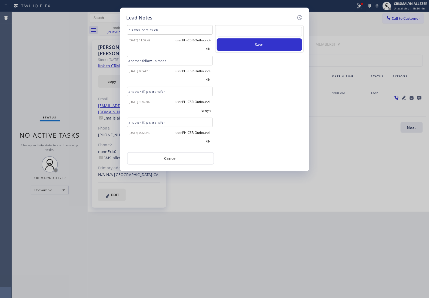
click at [240, 34] on textarea at bounding box center [259, 32] width 85 height 10
paste textarea "no answer | pls xfer if cx calls back"
type textarea "no answer | pls xfer if cx calls back"
click at [252, 50] on button "Save" at bounding box center [259, 44] width 85 height 12
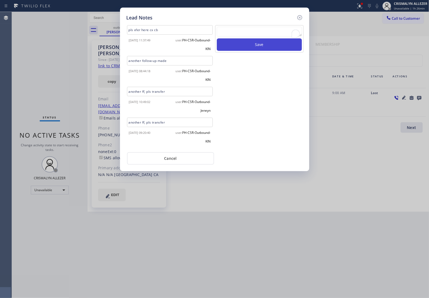
scroll to position [0, 0]
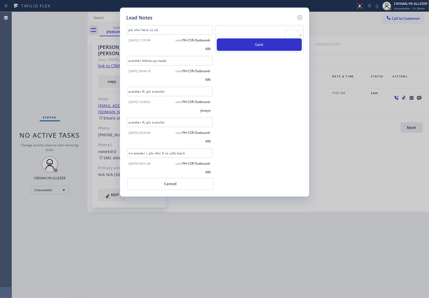
click at [174, 162] on div "user: PH-CSR-Outbound-KIN" at bounding box center [192, 166] width 44 height 17
click at [177, 185] on button "Cancel" at bounding box center [170, 184] width 87 height 12
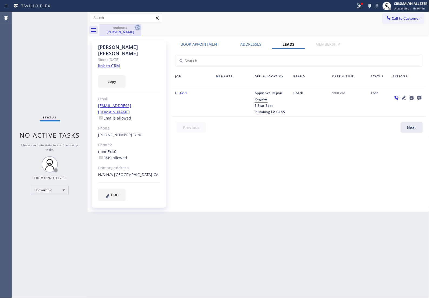
click at [137, 27] on icon at bounding box center [138, 27] width 6 height 6
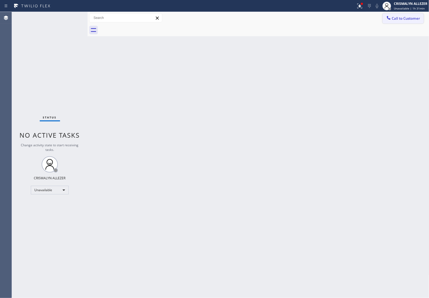
click at [402, 21] on span "Call to Customer" at bounding box center [406, 18] width 28 height 5
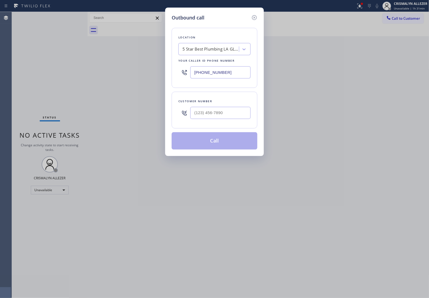
drag, startPoint x: 231, startPoint y: 79, endPoint x: 64, endPoint y: 66, distance: 168.2
click at [77, 67] on div "Outbound call Location 5 Star Best Plumbing LA GLSA Your caller id phone number…" at bounding box center [214, 149] width 429 height 298
paste input "949) 239-0307"
type input "[PHONE_NUMBER]"
click at [233, 119] on input "(___) ___-____" at bounding box center [220, 113] width 60 height 12
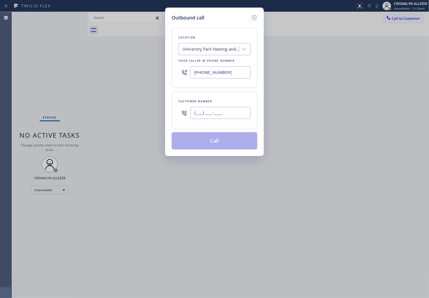
paste input "323) 629-7327"
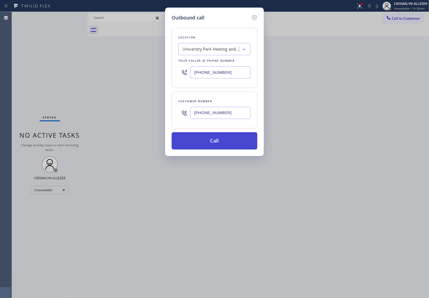
type input "[PHONE_NUMBER]"
click at [222, 147] on button "Call" at bounding box center [215, 140] width 86 height 17
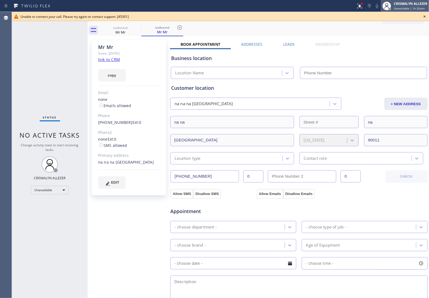
type input "[PHONE_NUMBER]"
click at [426, 17] on icon at bounding box center [425, 16] width 6 height 6
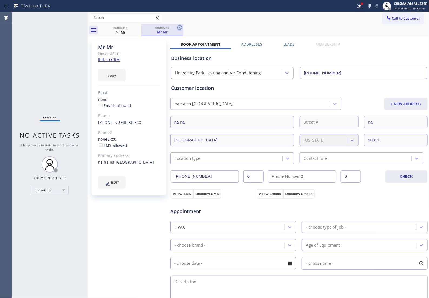
click at [179, 27] on icon at bounding box center [180, 27] width 6 height 6
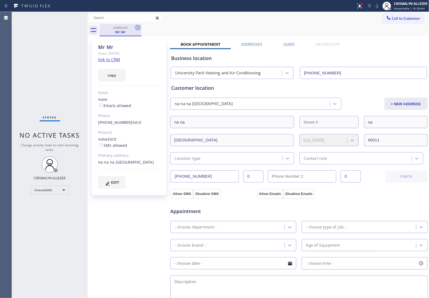
click at [138, 27] on icon at bounding box center [138, 27] width 6 height 6
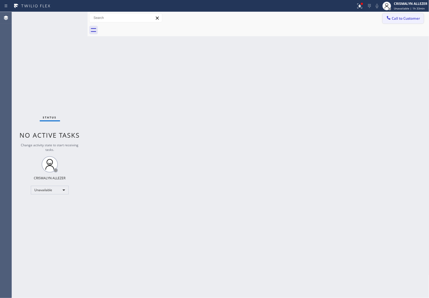
click at [403, 18] on span "Call to Customer" at bounding box center [406, 18] width 28 height 5
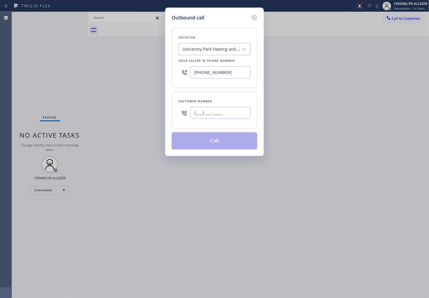
click at [235, 119] on input "(___) ___-____" at bounding box center [220, 113] width 60 height 12
paste input "323) 629-7327"
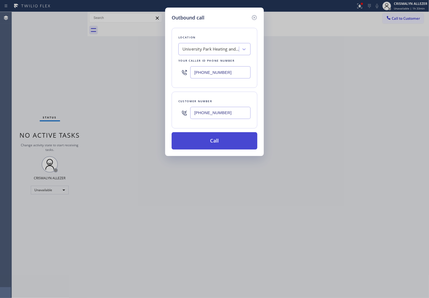
type input "[PHONE_NUMBER]"
click at [223, 145] on button "Call" at bounding box center [215, 140] width 86 height 17
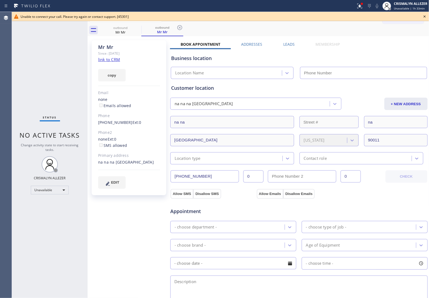
type input "[PHONE_NUMBER]"
click at [424, 17] on icon at bounding box center [425, 16] width 6 height 6
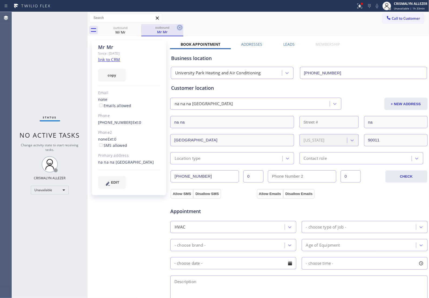
click at [177, 27] on icon at bounding box center [180, 27] width 6 height 6
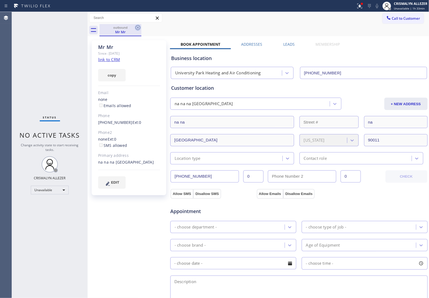
click at [137, 27] on icon at bounding box center [138, 27] width 5 height 5
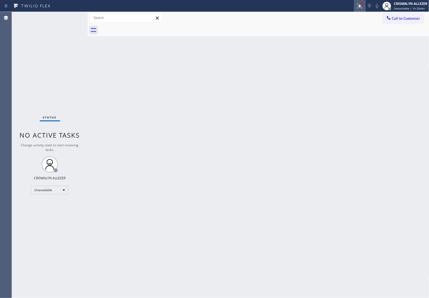
drag, startPoint x: 315, startPoint y: 51, endPoint x: 362, endPoint y: 1, distance: 68.3
click at [318, 47] on div "Back to Dashboard Change Sender ID Customers Technicians Select a contact Outbo…" at bounding box center [259, 155] width 342 height 286
drag, startPoint x: 278, startPoint y: 143, endPoint x: 289, endPoint y: 121, distance: 25.4
click at [278, 143] on div "Back to Dashboard Change Sender ID Customers Technicians Select a contact Outbo…" at bounding box center [259, 155] width 342 height 286
click at [311, 88] on div "Back to Dashboard Change Sender ID Customers Technicians Select a contact Outbo…" at bounding box center [259, 155] width 342 height 286
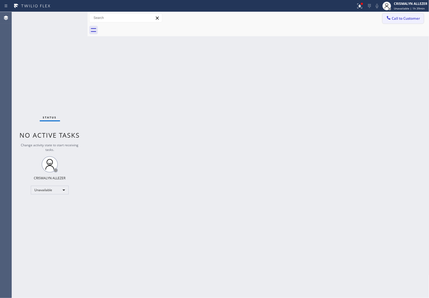
click at [405, 17] on span "Call to Customer" at bounding box center [406, 18] width 28 height 5
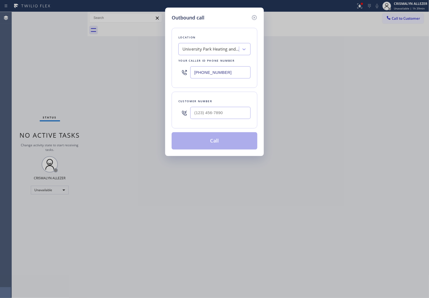
drag, startPoint x: 238, startPoint y: 77, endPoint x: 95, endPoint y: 79, distance: 142.9
click at [95, 79] on div "Outbound call Location [GEOGRAPHIC_DATA] Heating and Air Conditioning Your call…" at bounding box center [214, 149] width 429 height 298
paste input "text"
type input "[PHONE_NUMBER]"
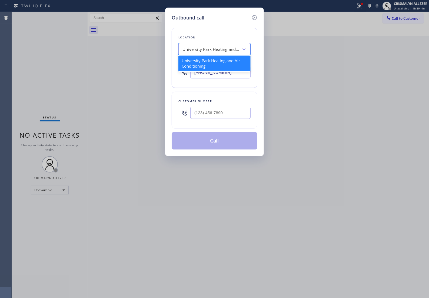
click at [203, 52] on div "University Park Heating and Air Conditioning" at bounding box center [211, 49] width 57 height 6
paste input "[PHONE_NUMBER]"
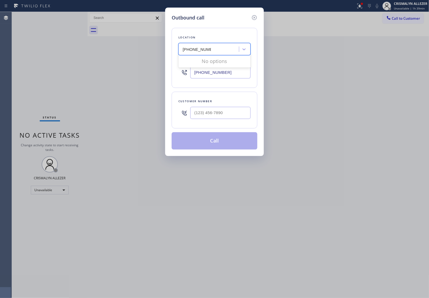
type input "[PHONE_NUMBER]"
click at [236, 78] on input "[PHONE_NUMBER]" at bounding box center [220, 72] width 60 height 12
click at [229, 117] on input "(___) ___-____" at bounding box center [220, 113] width 60 height 12
paste input "323) 629-7327"
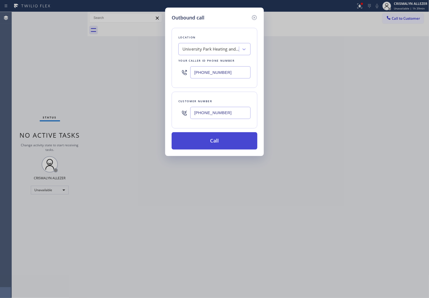
type input "[PHONE_NUMBER]"
click at [221, 150] on button "Call" at bounding box center [215, 140] width 86 height 17
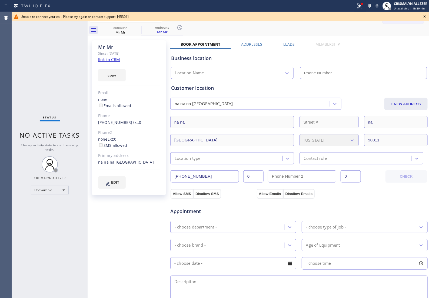
type input "[PHONE_NUMBER]"
click at [425, 17] on icon at bounding box center [425, 16] width 6 height 6
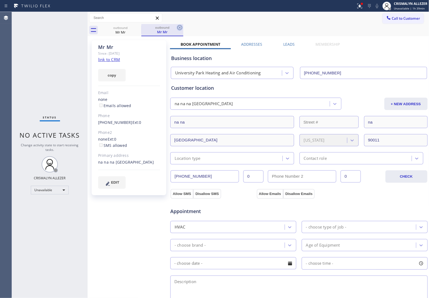
click at [182, 29] on icon at bounding box center [179, 27] width 5 height 5
click at [113, 61] on link "link to CRM" at bounding box center [109, 59] width 22 height 5
click at [106, 60] on link "link to CRM" at bounding box center [109, 59] width 22 height 5
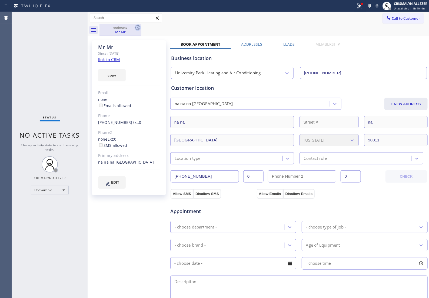
click at [139, 28] on icon at bounding box center [138, 27] width 6 height 6
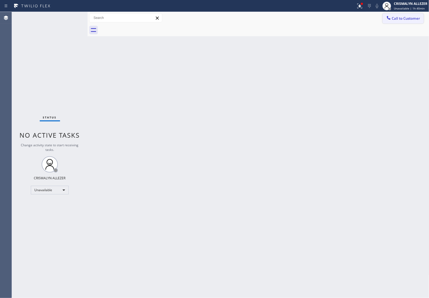
click at [402, 19] on span "Call to Customer" at bounding box center [406, 18] width 28 height 5
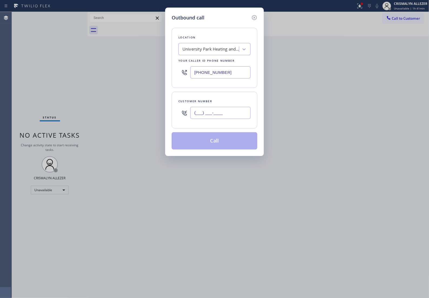
click at [235, 119] on input "(___) ___-____" at bounding box center [220, 113] width 60 height 12
paste input "443) 610-1862"
type input "[PHONE_NUMBER]"
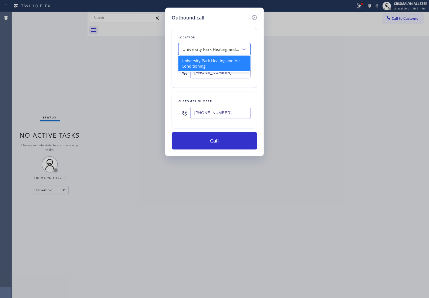
click at [222, 50] on div "University Park Heating and Air Conditioning" at bounding box center [211, 49] width 57 height 6
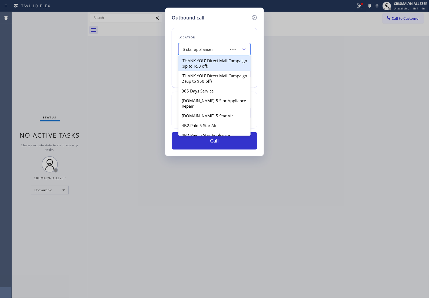
type input "5 star appliance re"
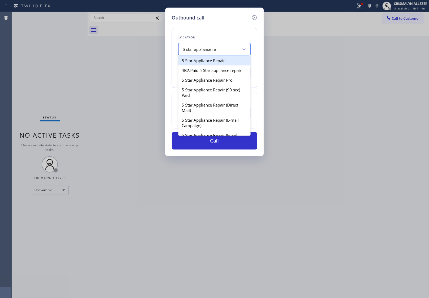
click at [220, 64] on div "5 Star Appliance Repair" at bounding box center [215, 61] width 72 height 10
type input "[PHONE_NUMBER]"
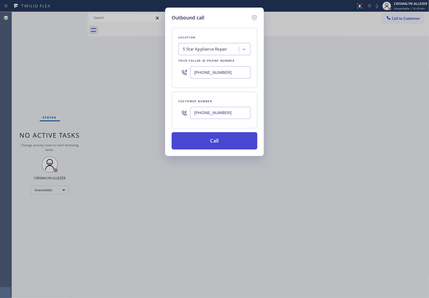
click at [222, 150] on button "Call" at bounding box center [215, 140] width 86 height 17
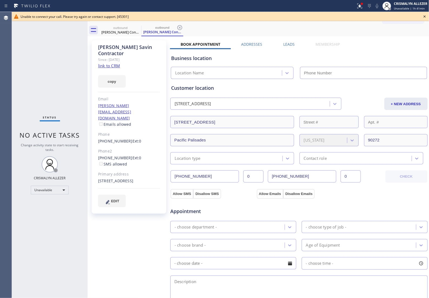
type input "[PHONE_NUMBER]"
click at [426, 16] on icon at bounding box center [425, 16] width 6 height 6
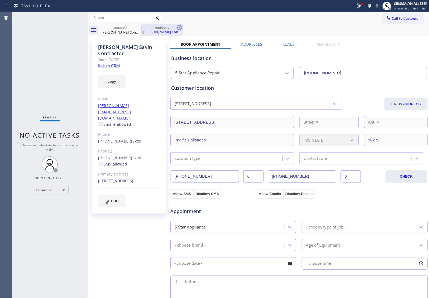
click at [179, 29] on icon at bounding box center [180, 27] width 6 height 6
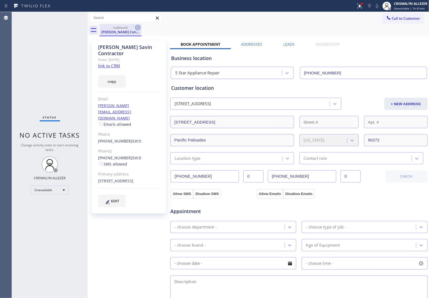
click at [139, 27] on icon at bounding box center [138, 27] width 6 height 6
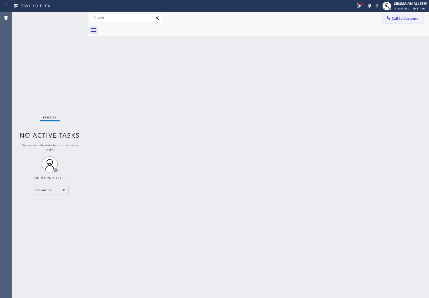
click at [411, 13] on button "Call to Customer" at bounding box center [403, 18] width 41 height 10
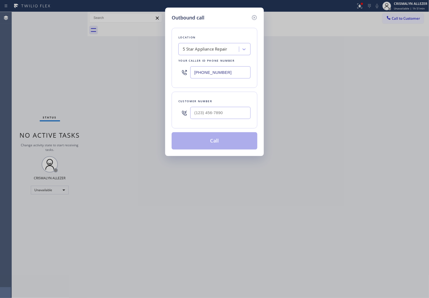
drag, startPoint x: 236, startPoint y: 77, endPoint x: 89, endPoint y: 79, distance: 146.6
click at [100, 79] on div "Outbound call Location 5 Star Appliance Repair Your caller id phone number [PHO…" at bounding box center [214, 149] width 429 height 298
paste input "424) 338-9300"
type input "[PHONE_NUMBER]"
click at [34, 90] on div "Outbound call Location Lomita Appliance Repair Masters Your caller id phone num…" at bounding box center [214, 149] width 429 height 298
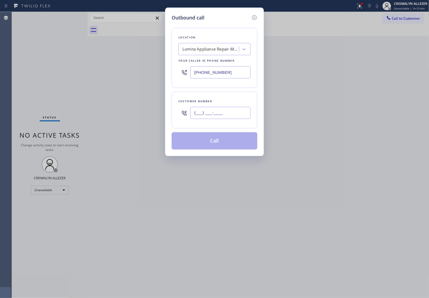
click at [235, 118] on input "(___) ___-____" at bounding box center [220, 113] width 60 height 12
paste input "310) 233-1038"
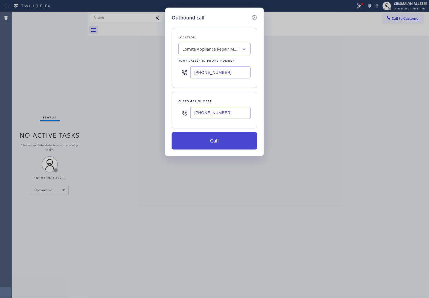
type input "[PHONE_NUMBER]"
click at [223, 147] on button "Call" at bounding box center [215, 140] width 86 height 17
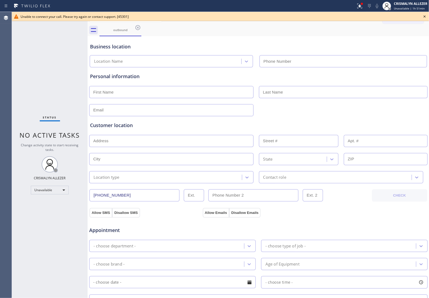
type input "[PHONE_NUMBER]"
click at [426, 14] on icon at bounding box center [425, 16] width 6 height 6
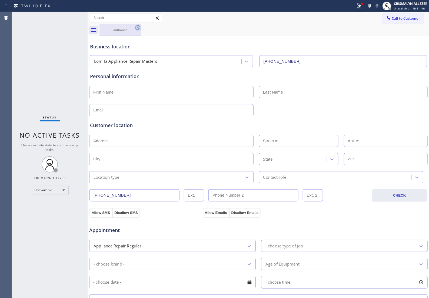
drag, startPoint x: 141, startPoint y: 26, endPoint x: 148, endPoint y: 61, distance: 36.0
click at [140, 26] on icon at bounding box center [138, 27] width 6 height 6
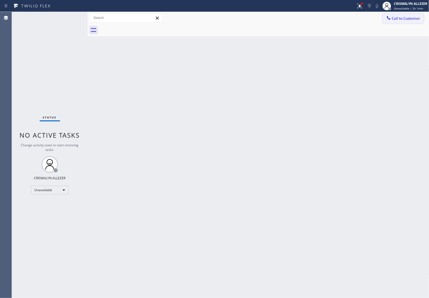
click at [404, 16] on span "Call to Customer" at bounding box center [406, 18] width 28 height 5
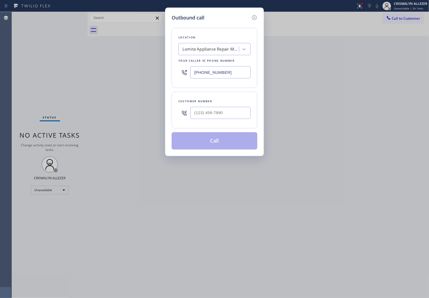
drag, startPoint x: 241, startPoint y: 75, endPoint x: 115, endPoint y: 81, distance: 125.9
click at [112, 82] on div "Outbound call Location Lomita Appliance Repair Masters Your caller id phone num…" at bounding box center [214, 149] width 429 height 298
paste input "929) 226-9374"
type input "[PHONE_NUMBER]"
click at [237, 119] on input "(___) ___-____" at bounding box center [220, 113] width 60 height 12
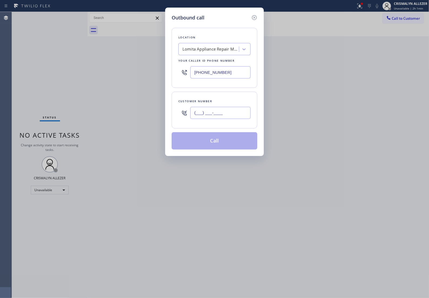
paste input "929) 226-9374"
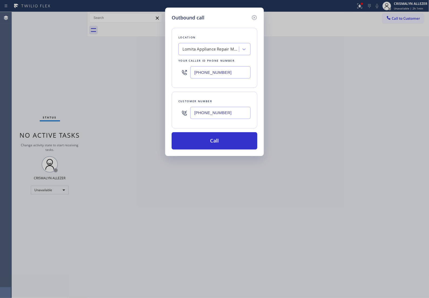
type input "[PHONE_NUMBER]"
drag, startPoint x: 157, startPoint y: 77, endPoint x: 104, endPoint y: 75, distance: 52.8
click at [111, 75] on div "Outbound call Location Lomita Appliance Repair Masters Your caller id phone num…" at bounding box center [214, 149] width 429 height 298
paste input "929) 605-407"
type input "[PHONE_NUMBER]"
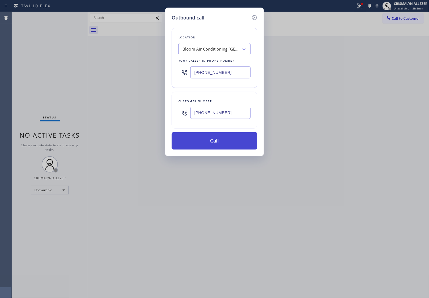
click at [214, 150] on button "Call" at bounding box center [215, 140] width 86 height 17
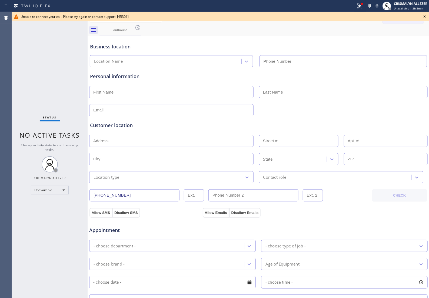
type input "[PHONE_NUMBER]"
click at [425, 15] on icon at bounding box center [425, 16] width 6 height 6
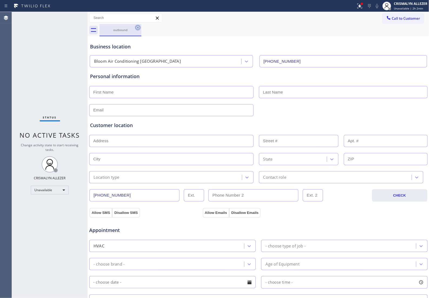
click at [137, 27] on icon at bounding box center [138, 27] width 5 height 5
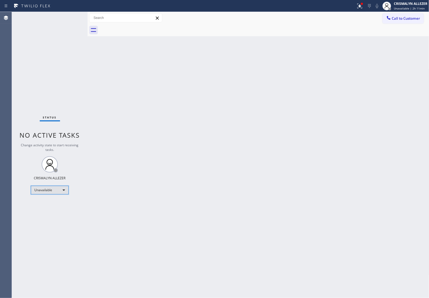
click at [62, 191] on div "Unavailable" at bounding box center [50, 190] width 38 height 9
click at [55, 220] on li "Break" at bounding box center [49, 218] width 37 height 6
click at [106, 180] on div "Back to Dashboard Change Sender ID Customers Technicians Select a contact Outbo…" at bounding box center [259, 155] width 342 height 286
